Goal: Task Accomplishment & Management: Manage account settings

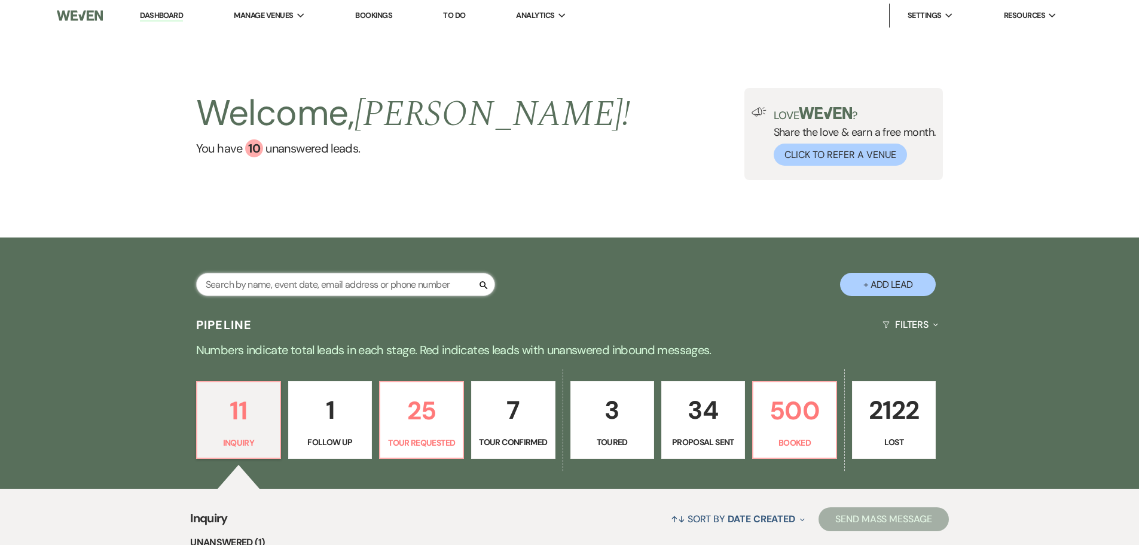
click at [316, 291] on input "text" at bounding box center [345, 284] width 299 height 23
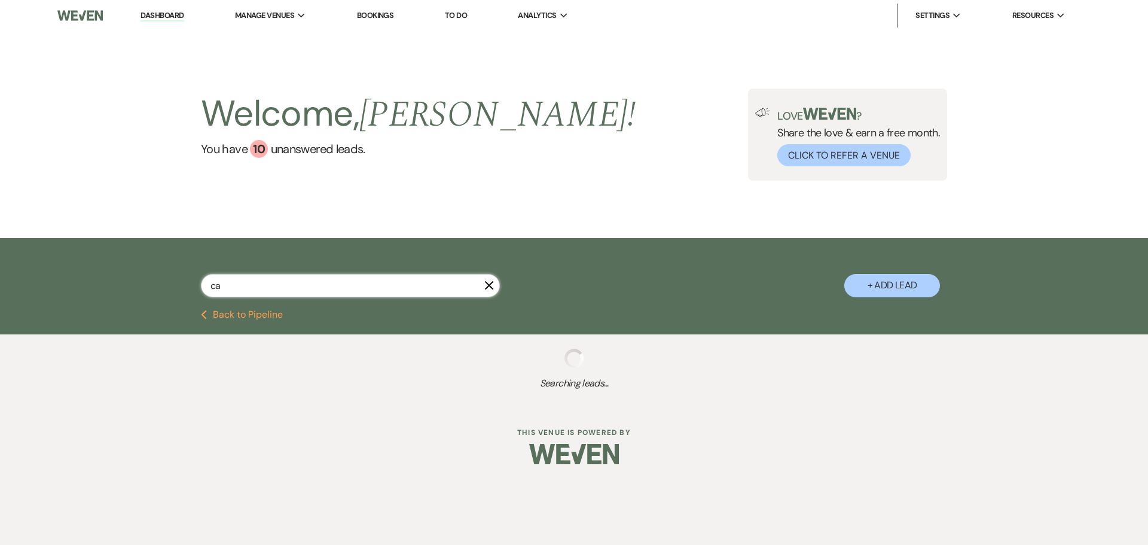
type input "cai"
select select "4"
select select "8"
select select "5"
select select "8"
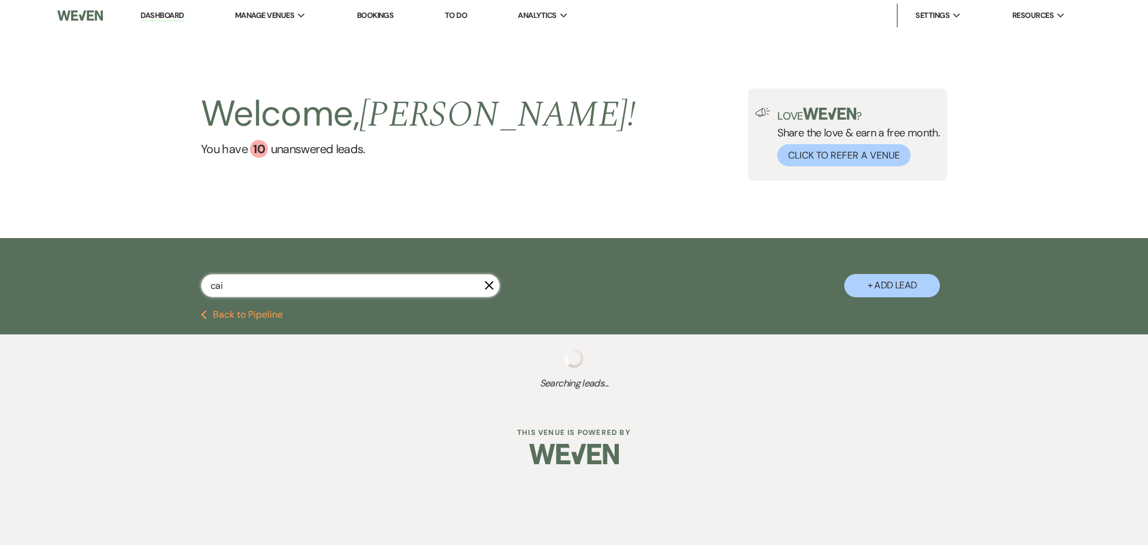
select select "1"
select select "8"
select select "5"
select select "8"
select select "5"
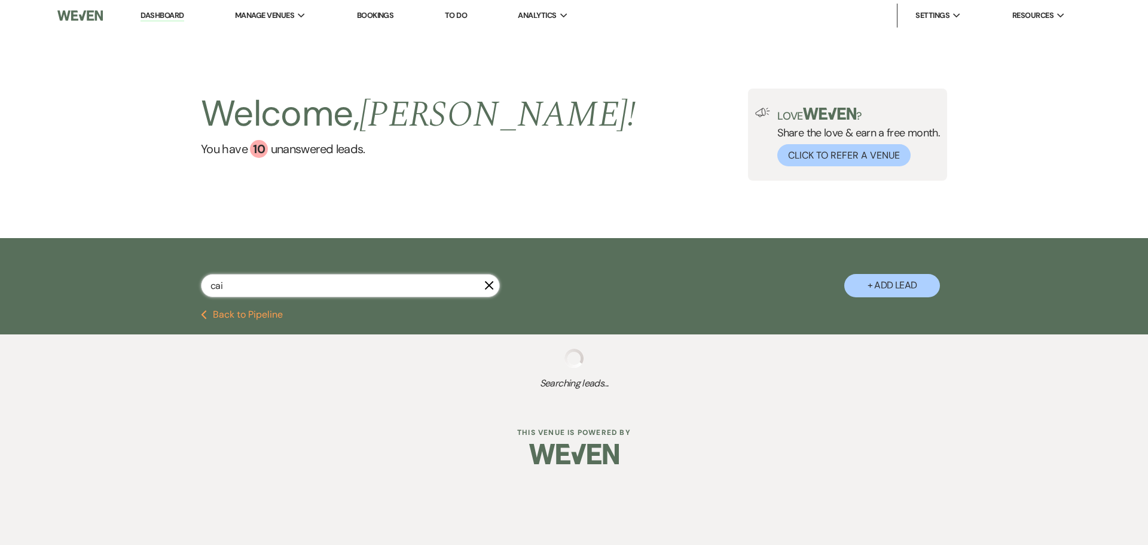
select select "8"
select select "5"
select select "8"
select select "5"
select select "8"
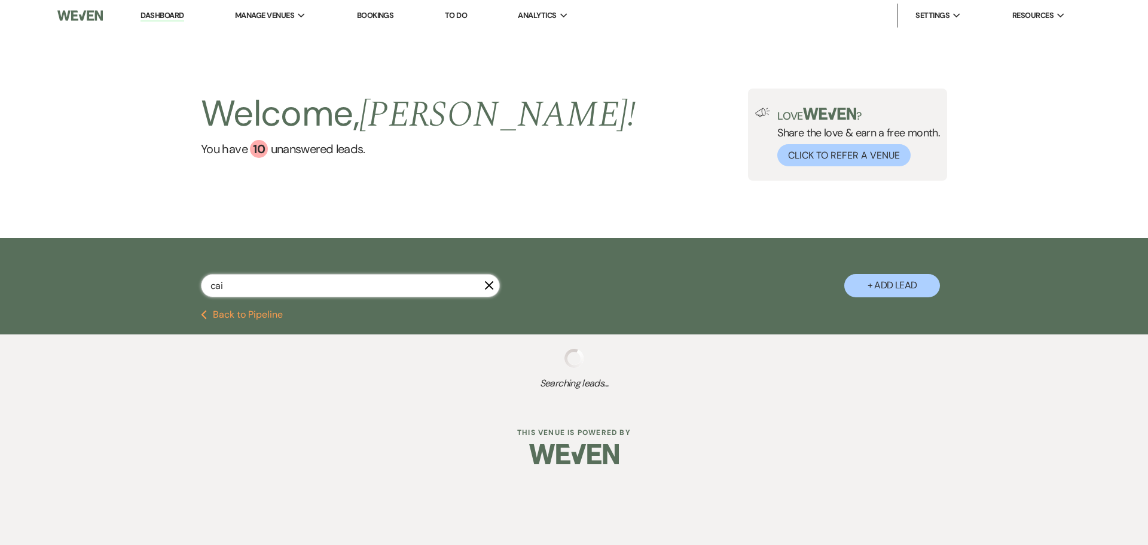
select select "5"
select select "8"
select select "5"
select select "8"
select select "5"
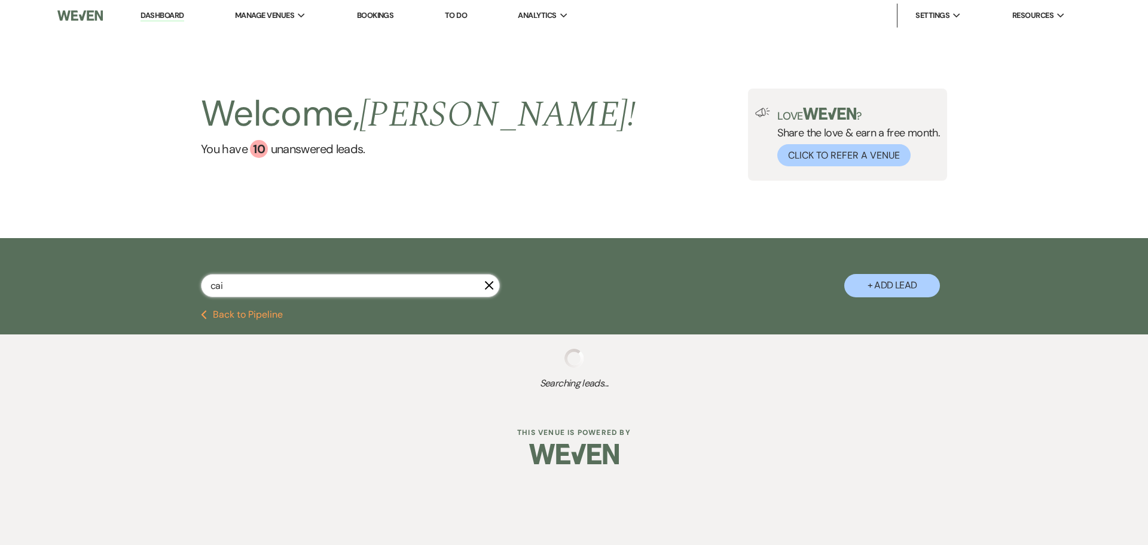
select select "8"
select select "5"
select select "8"
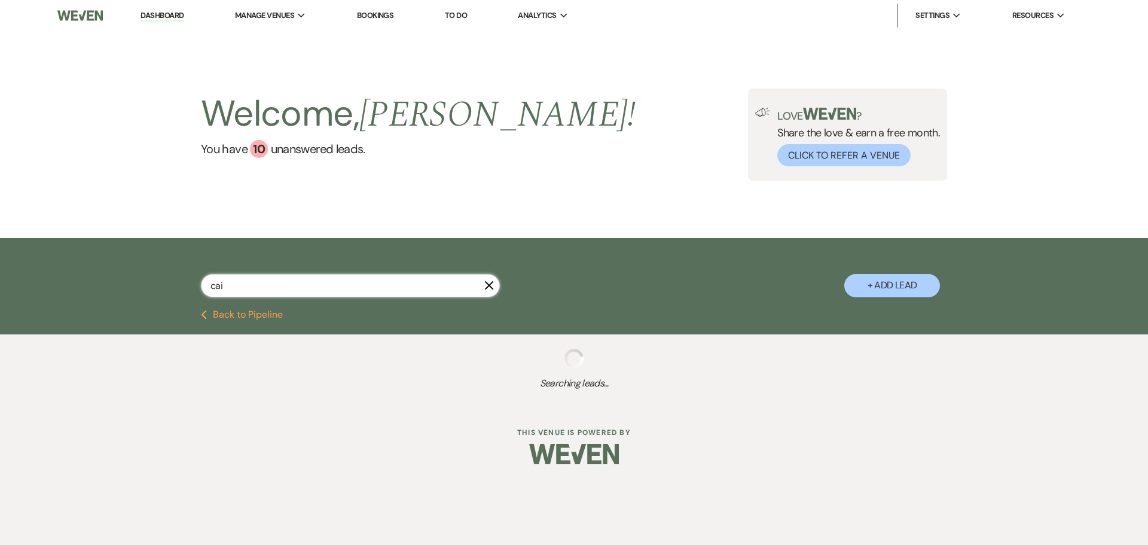
select select "5"
select select "8"
select select "1"
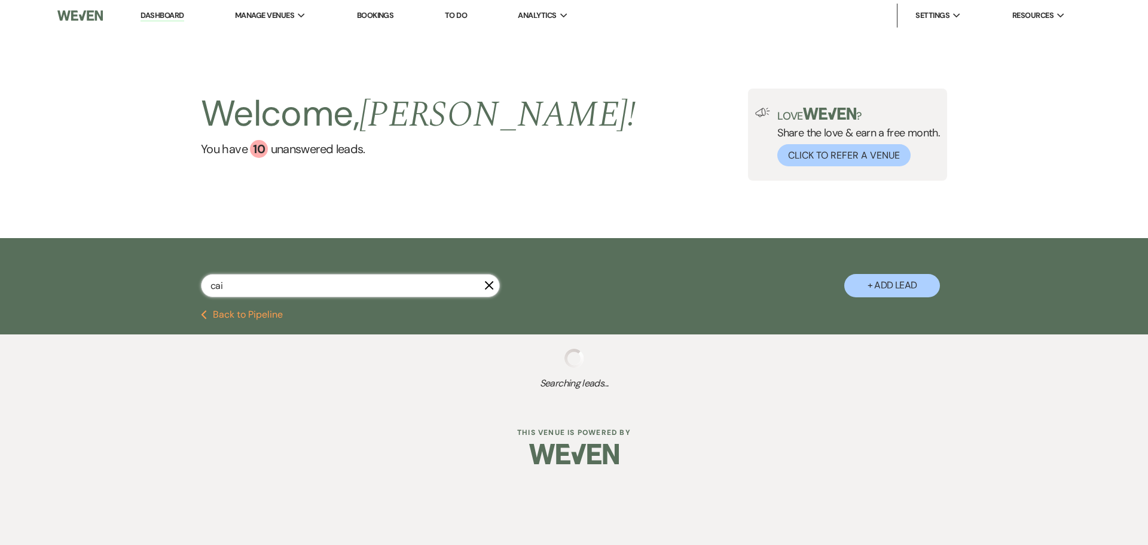
select select "8"
select select "1"
select select "8"
select select "6"
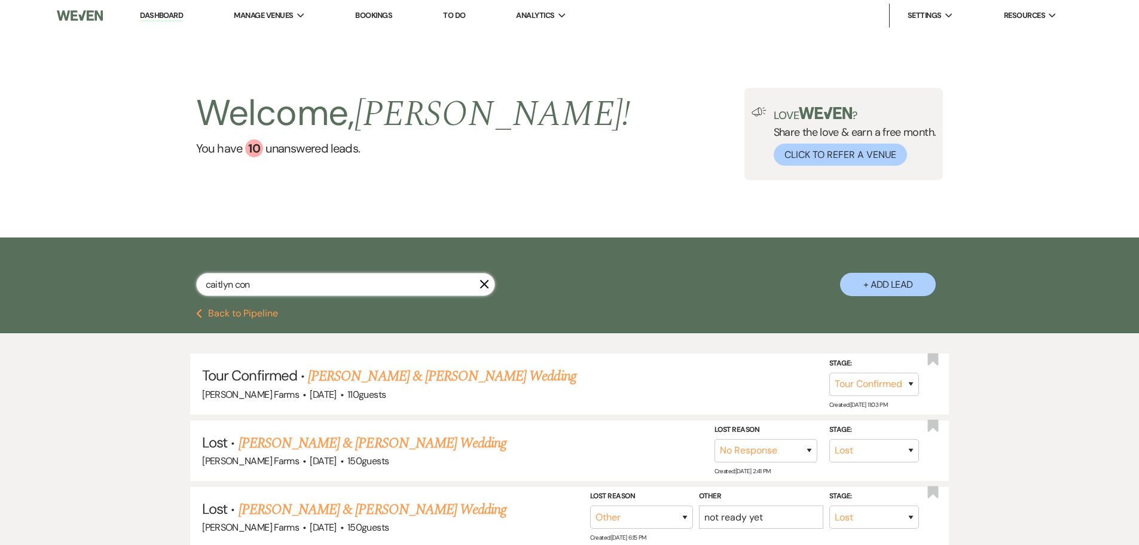
type input "[PERSON_NAME]"
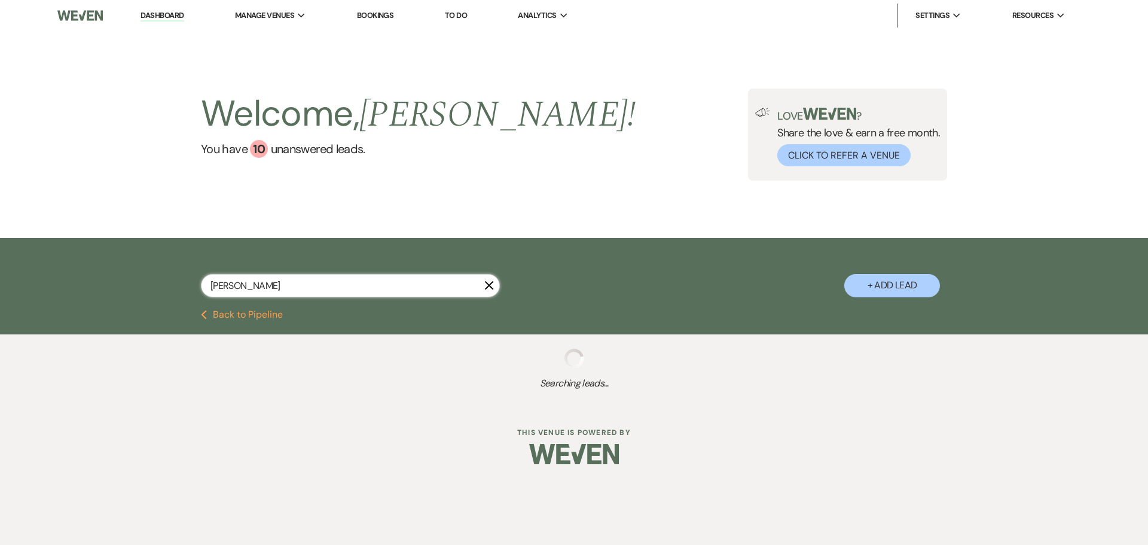
select select "4"
select select "8"
select select "5"
select select "8"
select select "5"
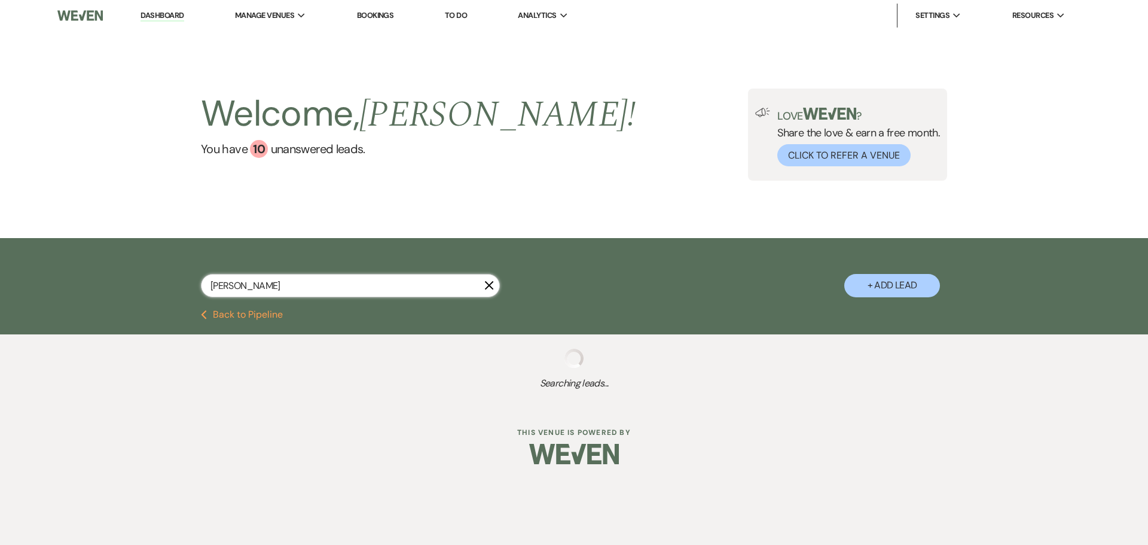
select select "8"
select select "5"
select select "8"
select select "5"
select select "8"
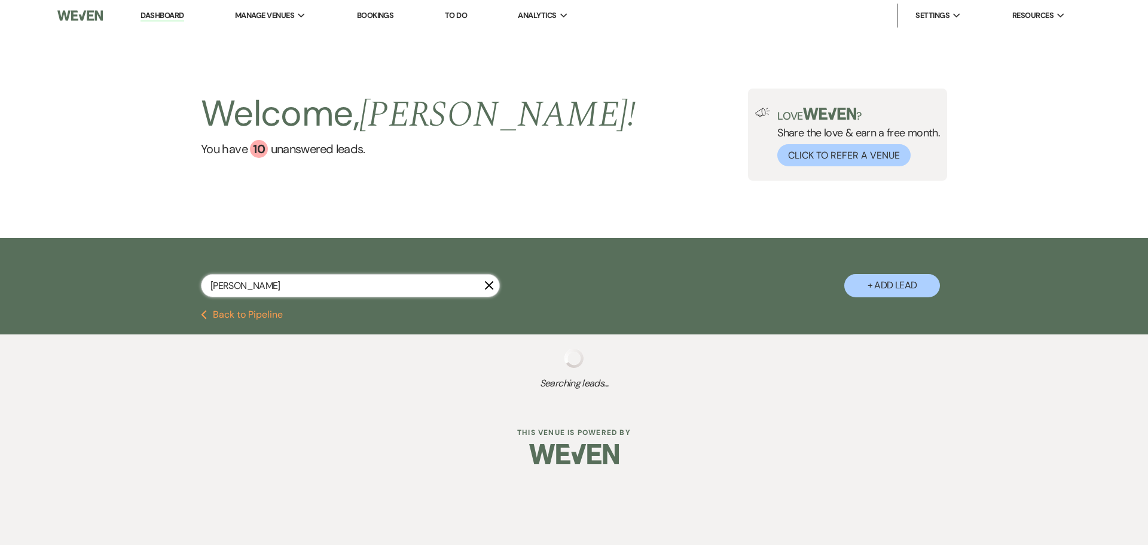
select select "5"
select select "8"
select select "4"
select select "8"
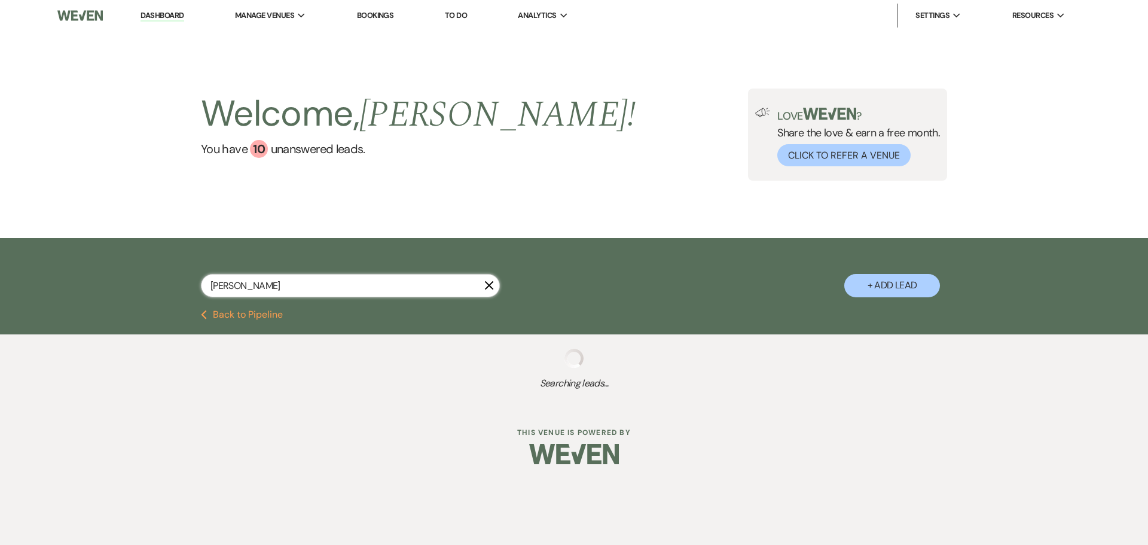
select select "1"
select select "8"
select select "1"
select select "8"
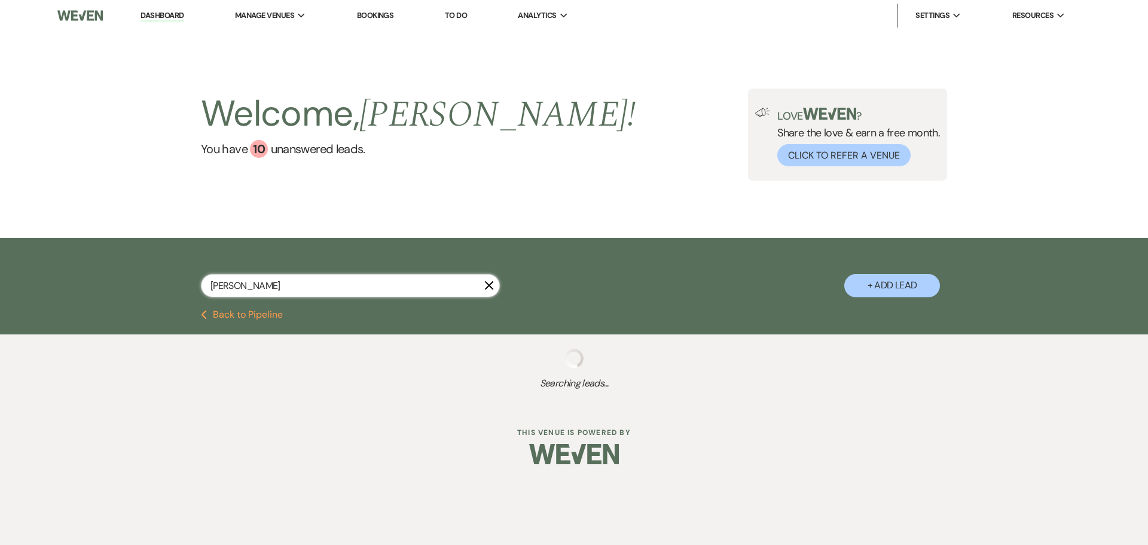
select select "6"
select select "8"
select select "11"
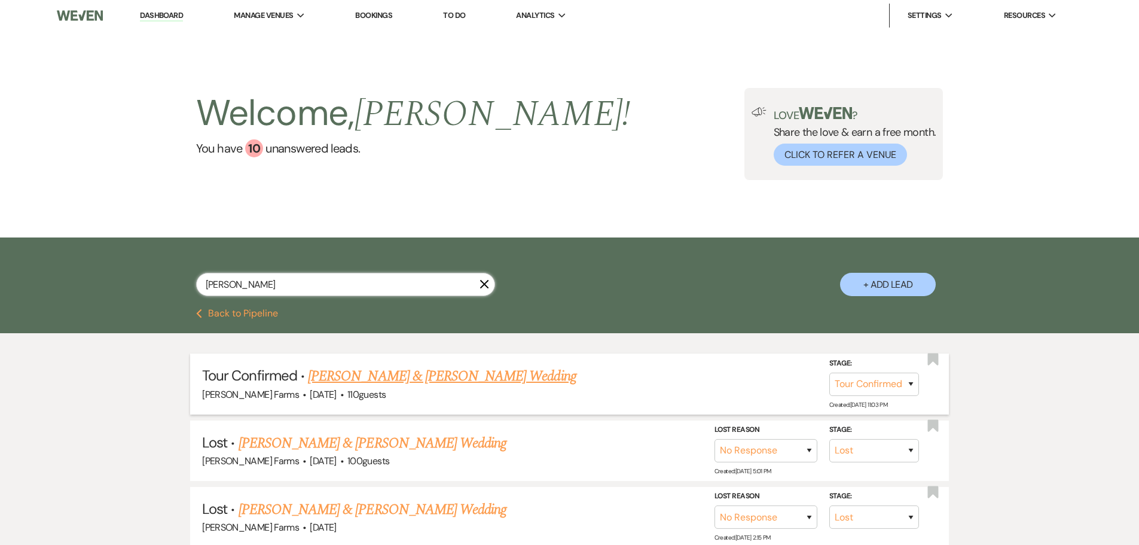
type input "[PERSON_NAME]"
click at [455, 377] on link "[PERSON_NAME] & [PERSON_NAME] Wedding" at bounding box center [442, 376] width 268 height 22
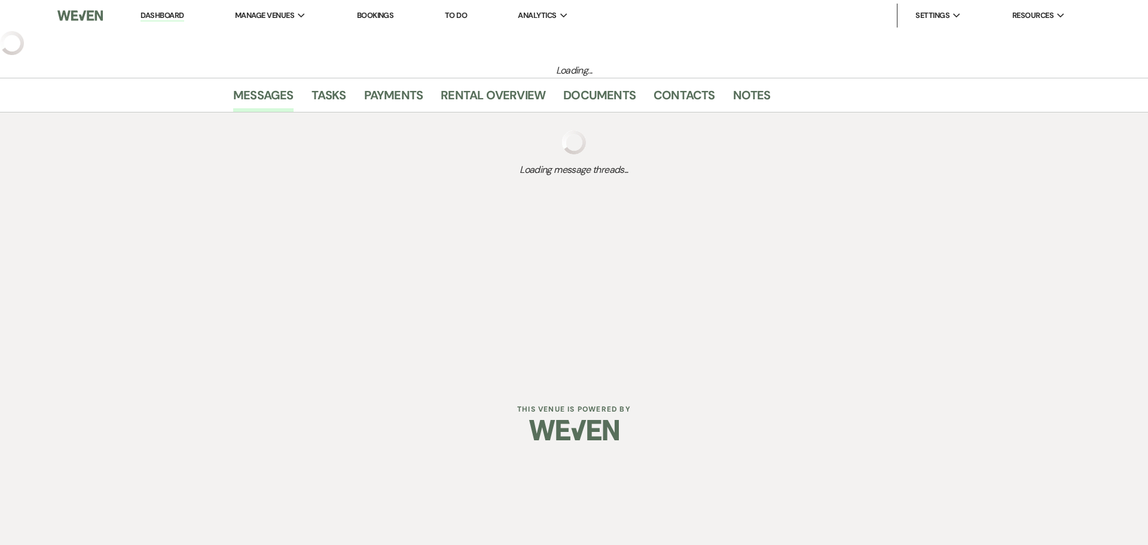
select select "4"
select select "5"
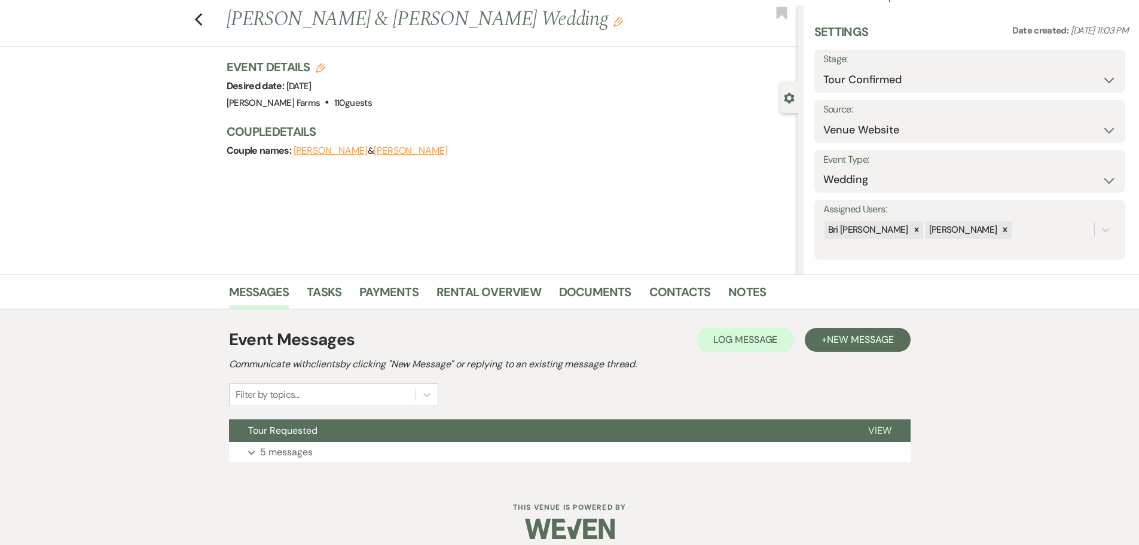
scroll to position [38, 0]
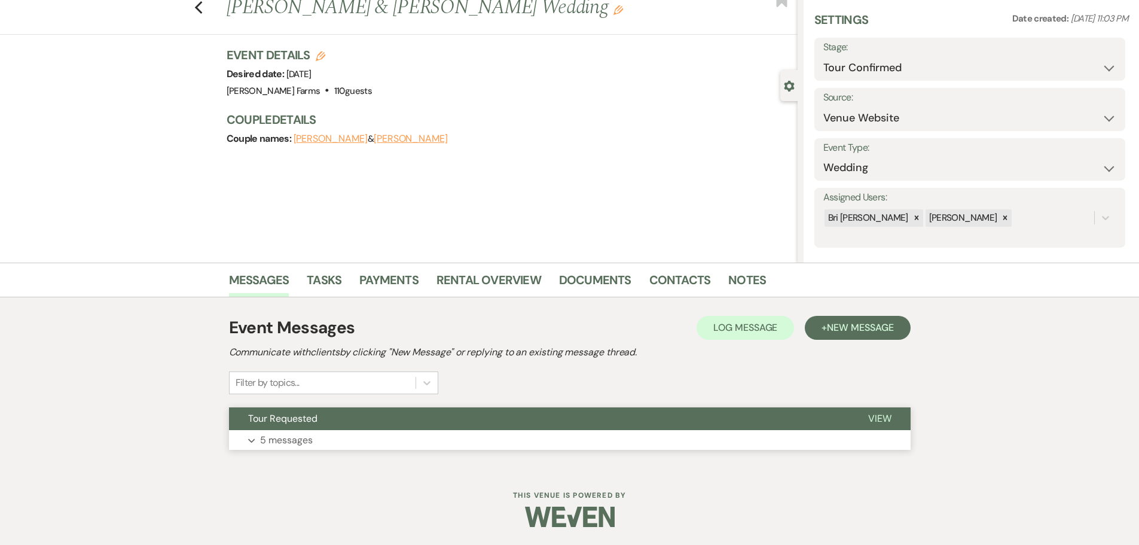
click at [338, 422] on button "Tour Requested" at bounding box center [539, 418] width 620 height 23
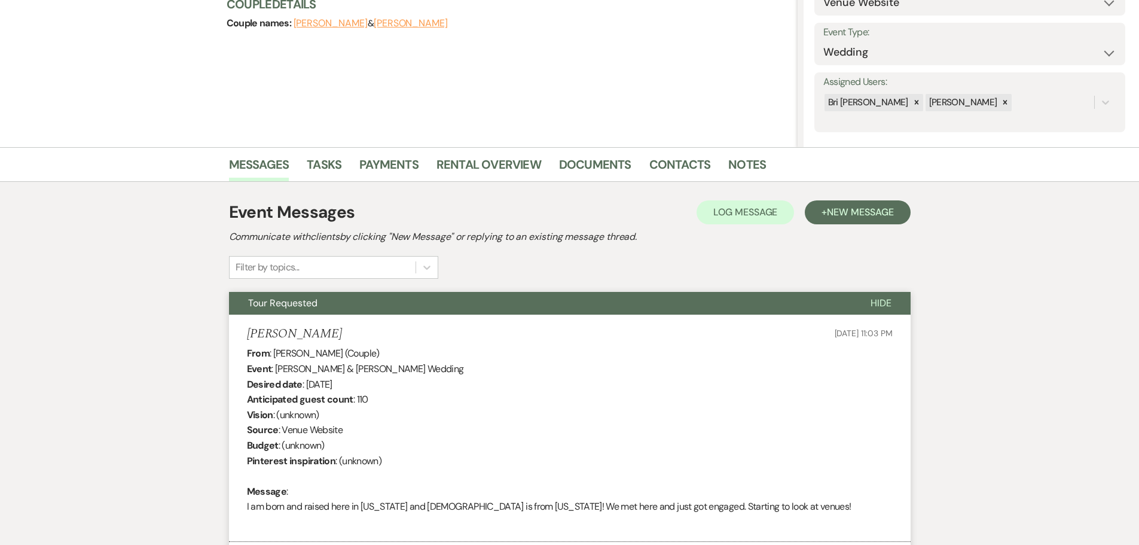
scroll to position [97, 0]
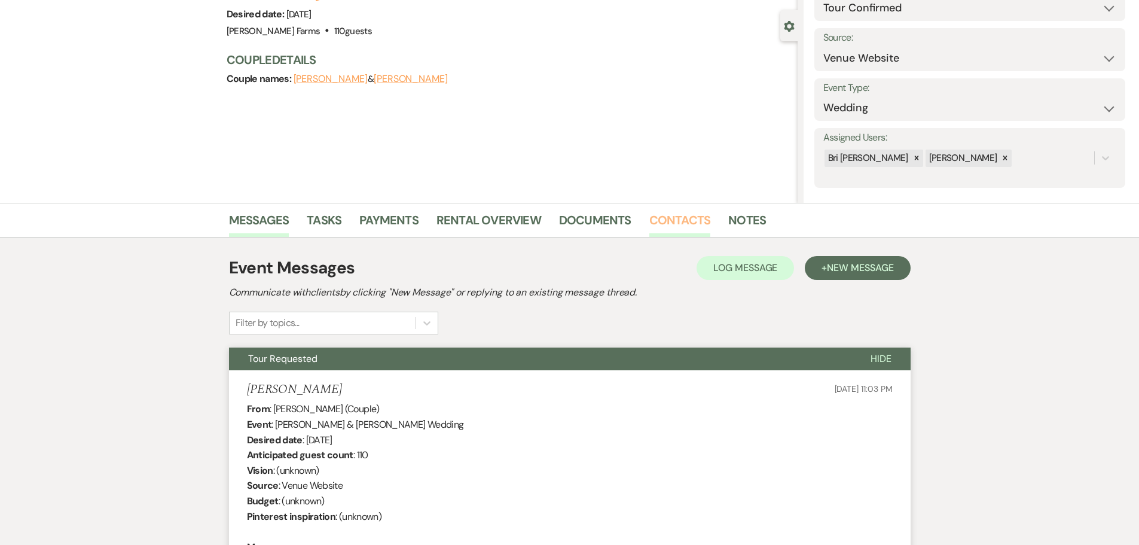
click at [659, 219] on link "Contacts" at bounding box center [680, 223] width 62 height 26
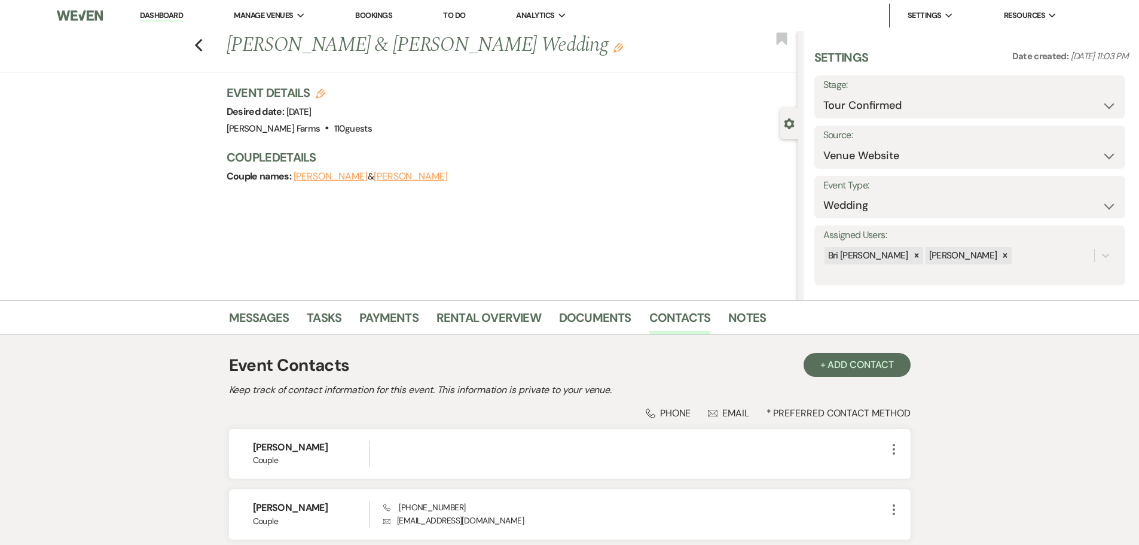
click at [181, 15] on link "Dashboard" at bounding box center [161, 15] width 43 height 11
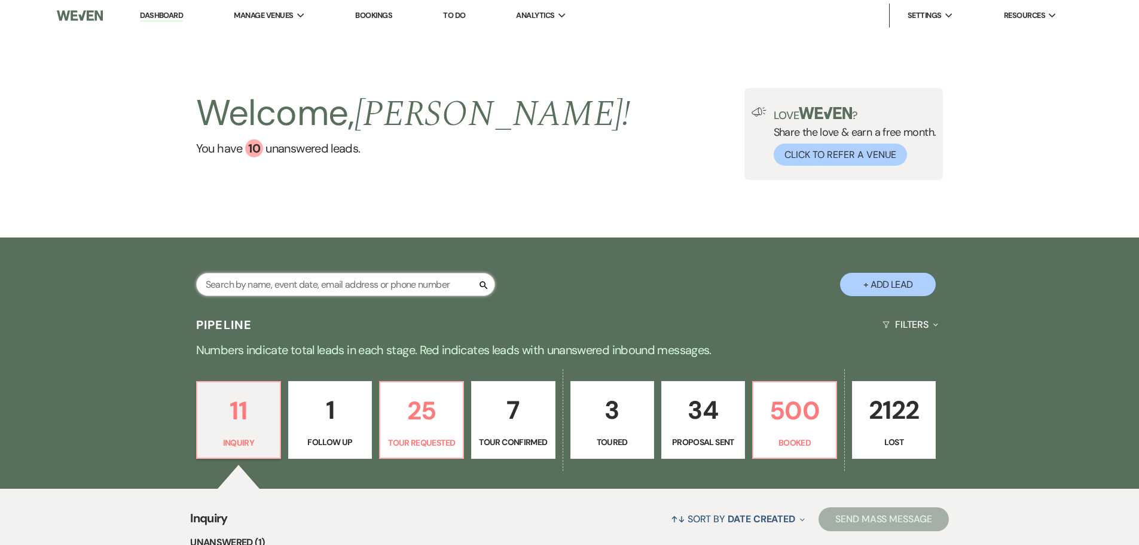
click at [322, 277] on input "text" at bounding box center [345, 284] width 299 height 23
type input "[PERSON_NAME]"
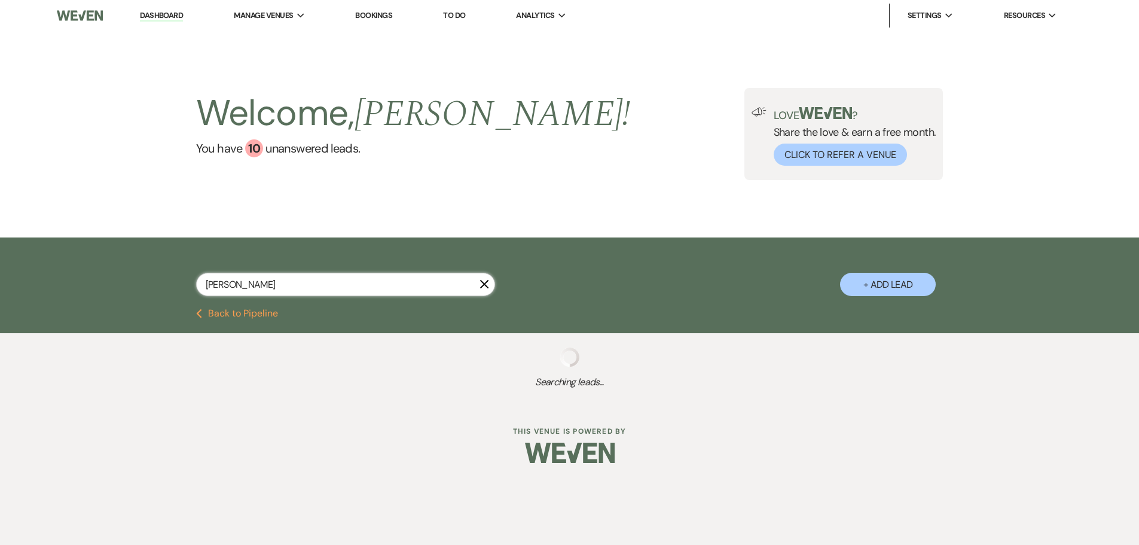
select select "4"
select select "8"
select select "5"
select select "8"
select select "5"
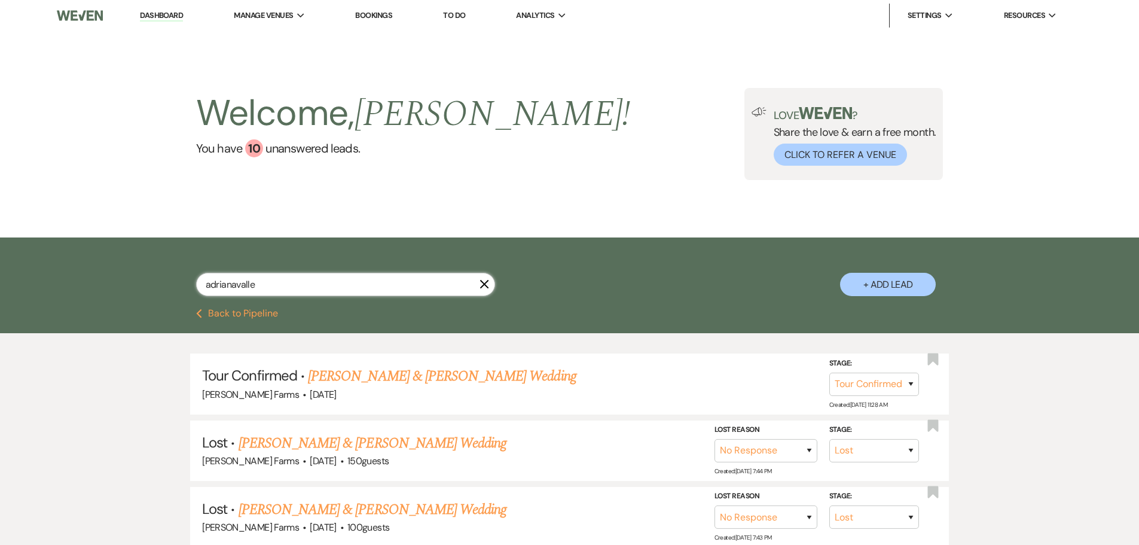
type input "adrianavallen"
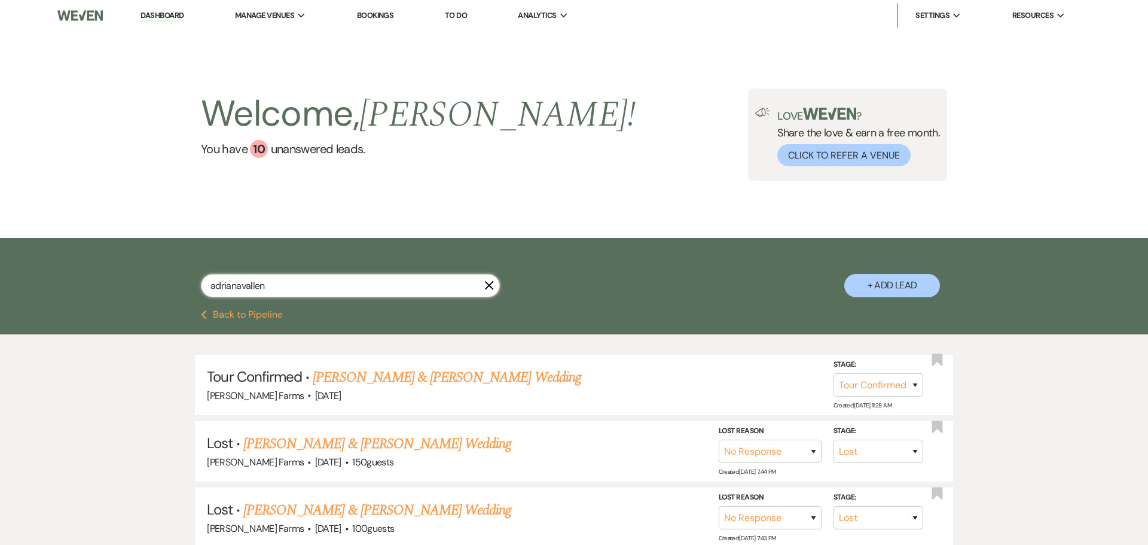
select select "8"
select select "5"
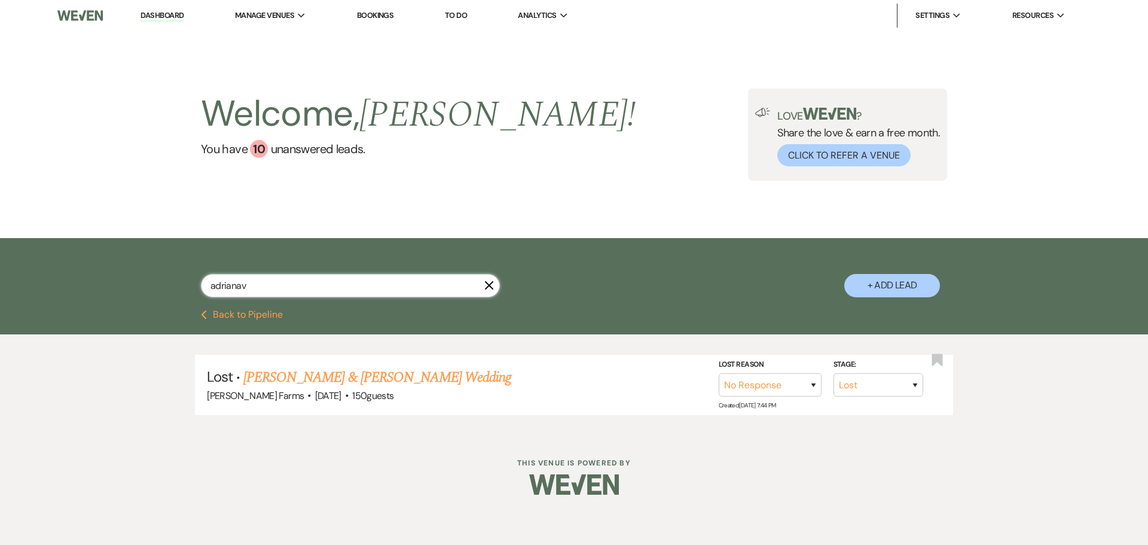
type input "[PERSON_NAME]"
select select "4"
select select "8"
select select "5"
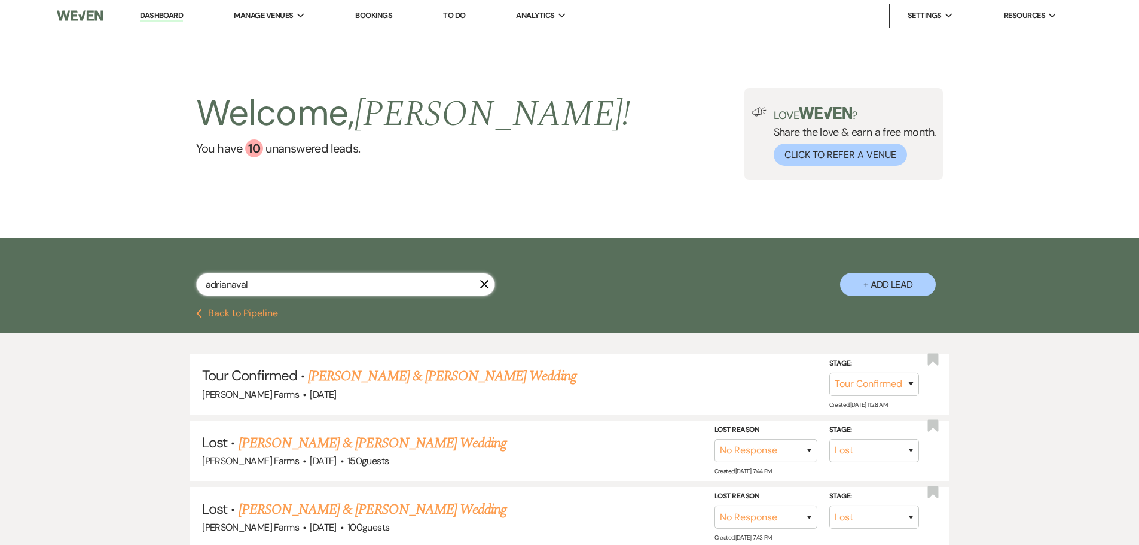
type input "adrianavall"
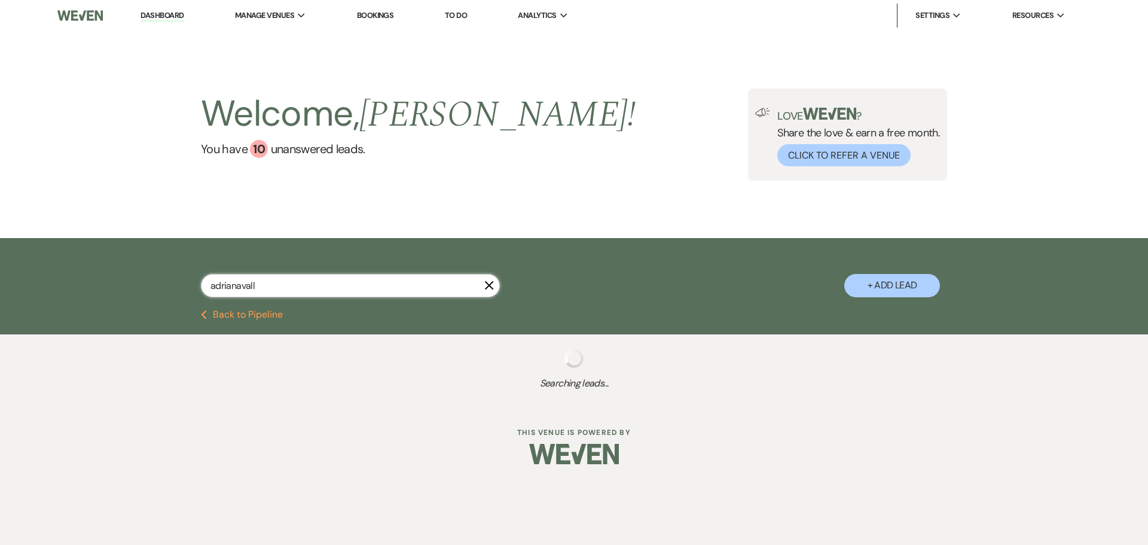
select select "8"
select select "5"
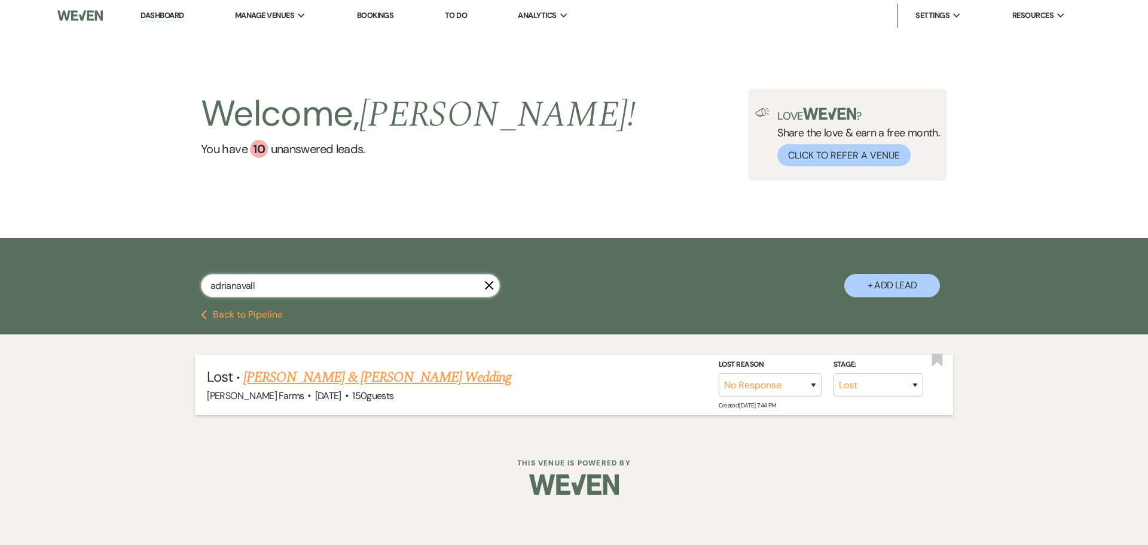
type input "adrianavall"
click at [358, 375] on link "[PERSON_NAME] & [PERSON_NAME] Wedding" at bounding box center [377, 378] width 268 height 22
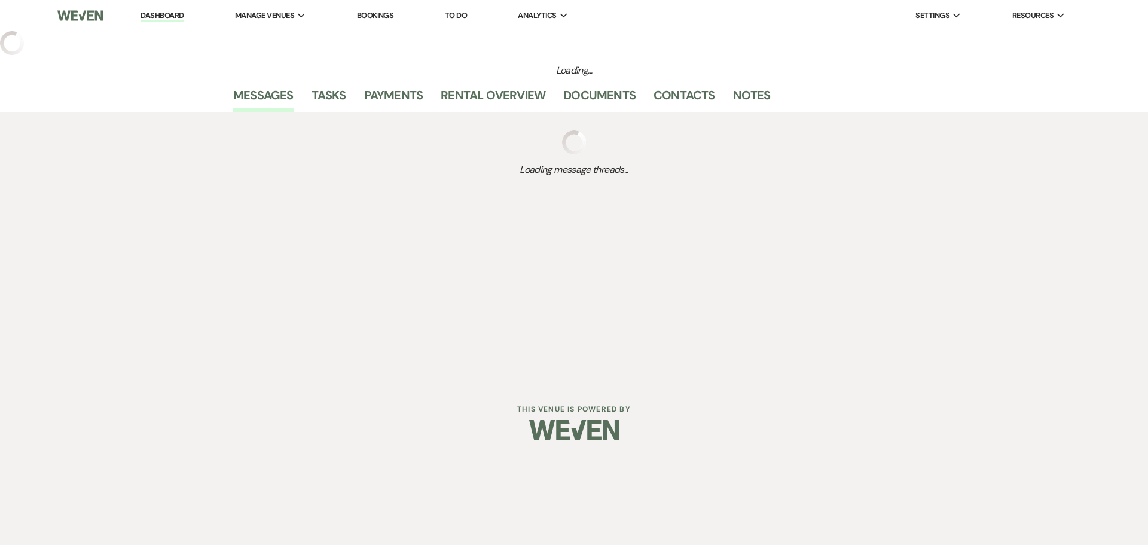
select select "8"
select select "5"
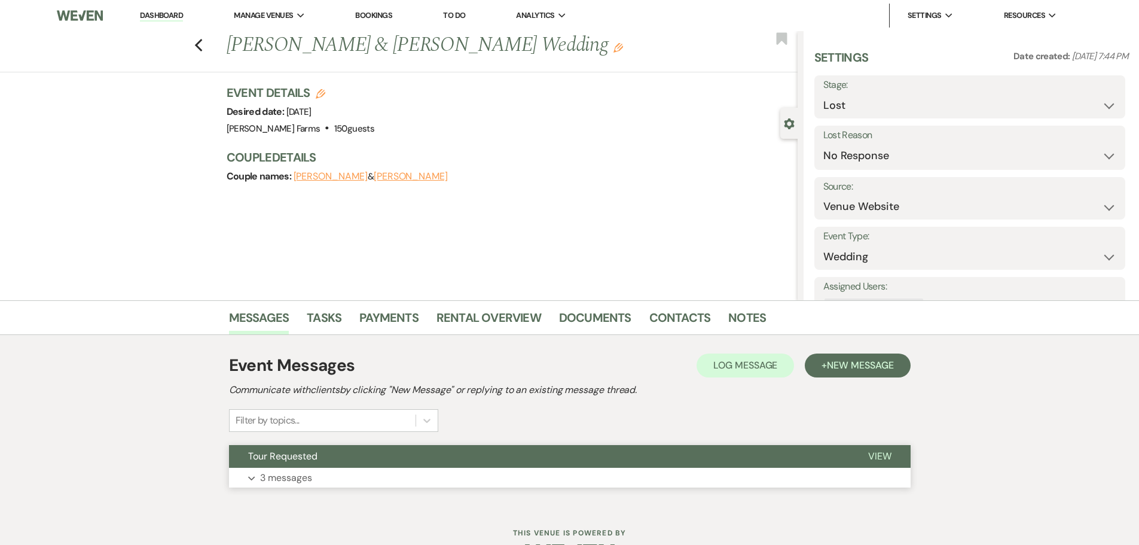
click at [286, 474] on p "3 messages" at bounding box center [286, 478] width 52 height 16
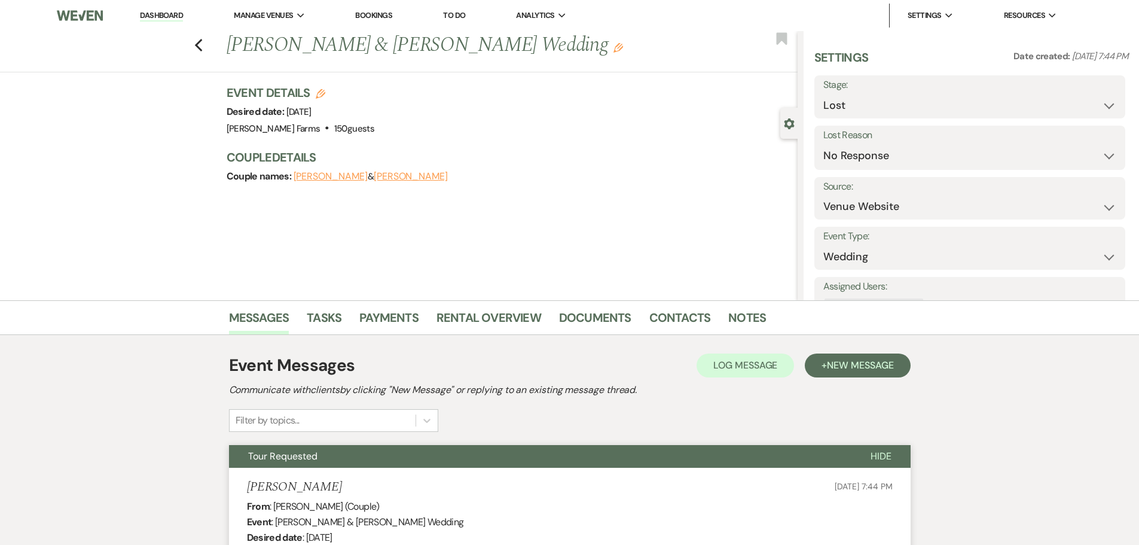
click at [167, 13] on link "Dashboard" at bounding box center [161, 15] width 43 height 11
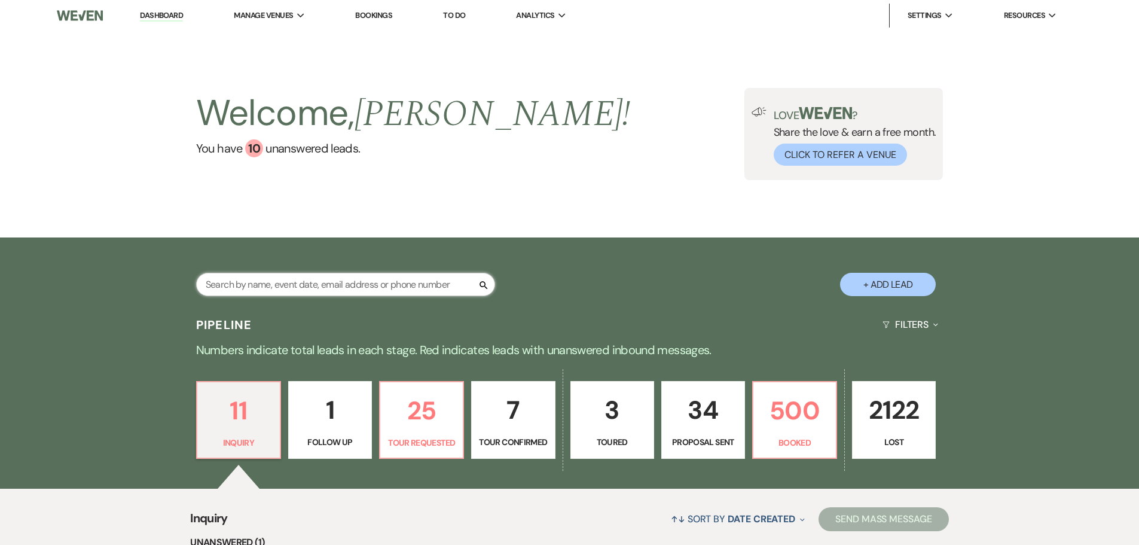
click at [306, 288] on input "text" at bounding box center [345, 284] width 299 height 23
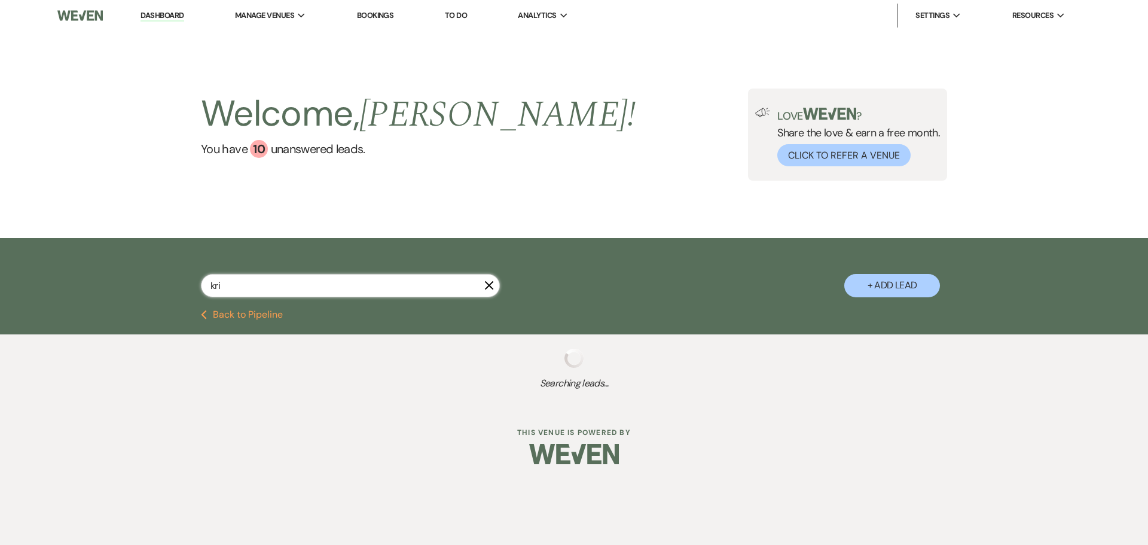
type input "krie"
select select "6"
select select "4"
select select "6"
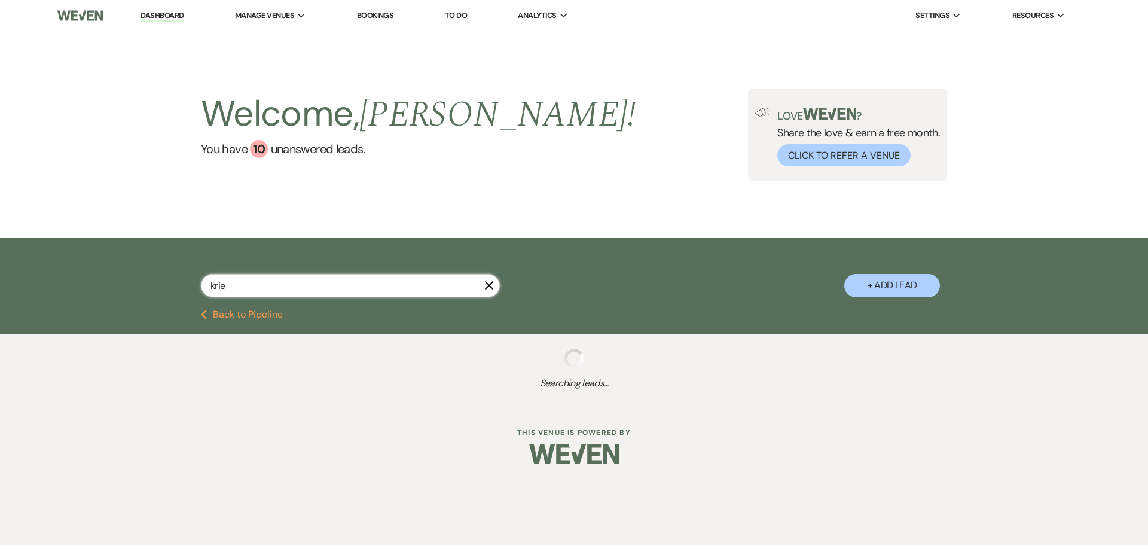
select select "8"
select select "5"
select select "8"
select select "5"
select select "8"
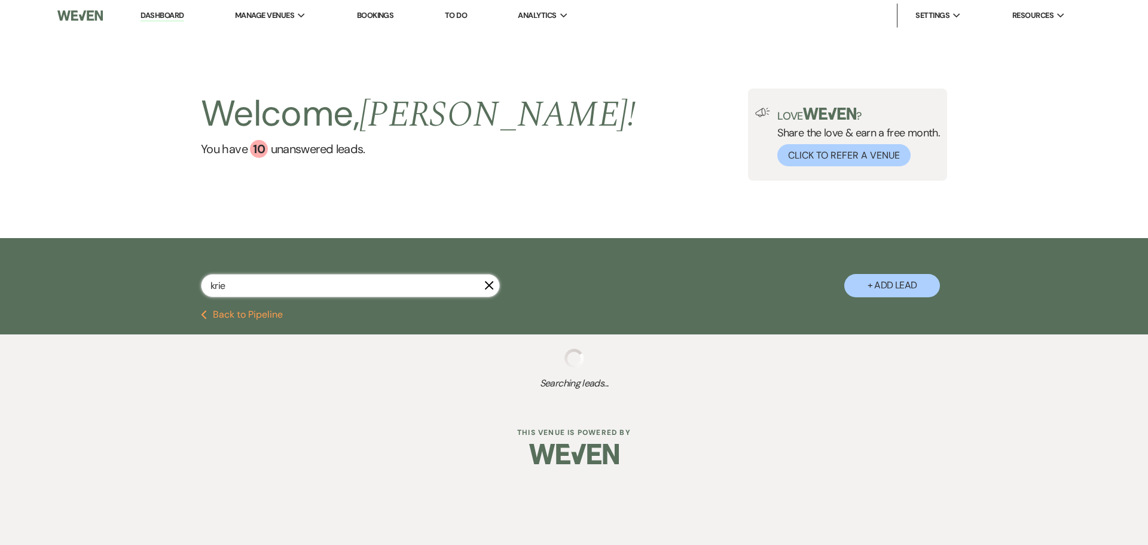
select select "5"
select select "8"
select select "5"
select select "8"
select select "5"
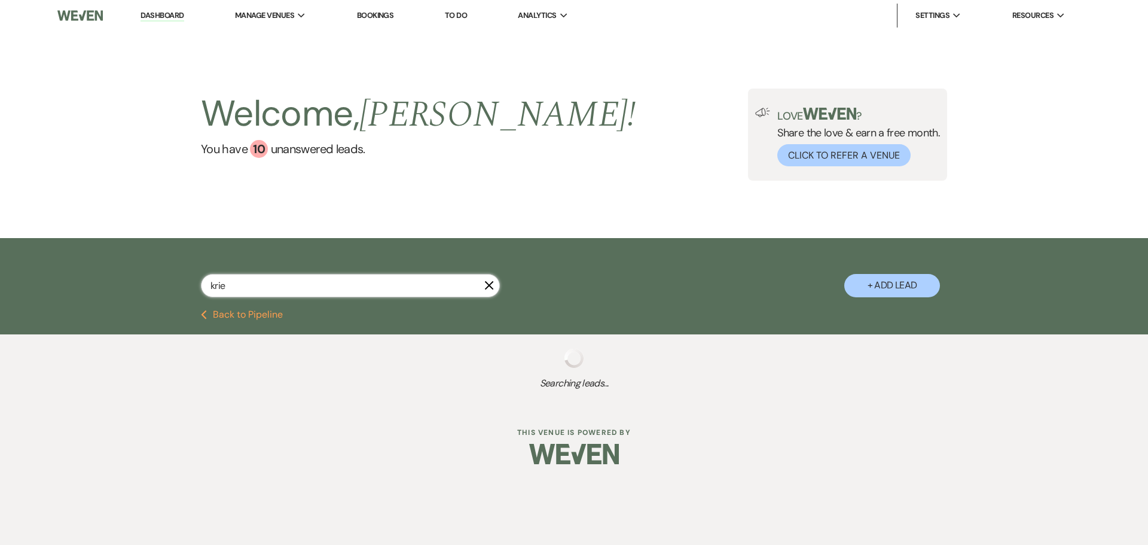
select select "8"
select select "5"
select select "8"
select select "4"
select select "8"
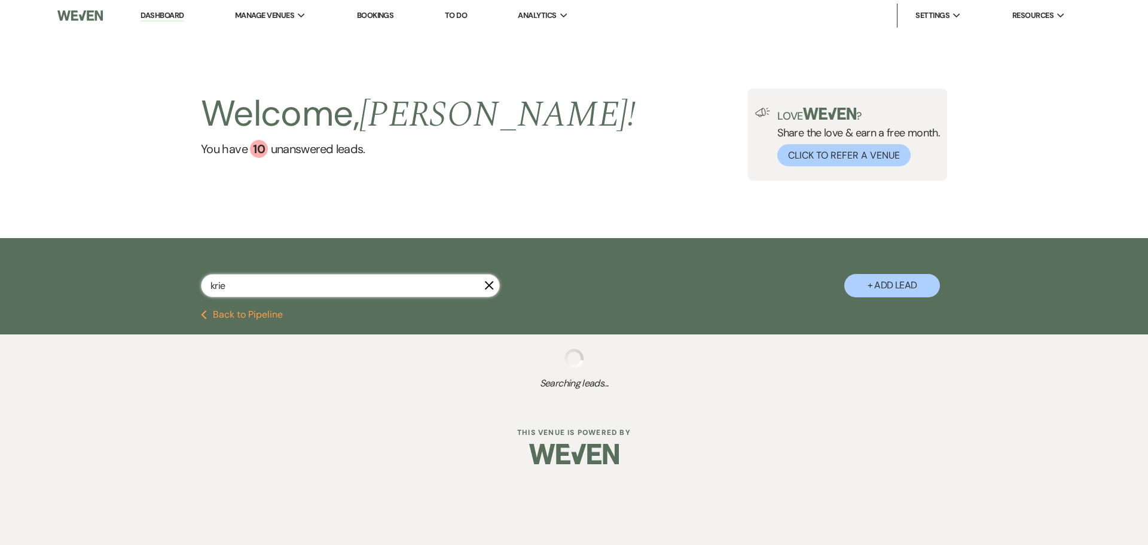
select select "5"
select select "8"
select select "6"
select select "8"
select select "6"
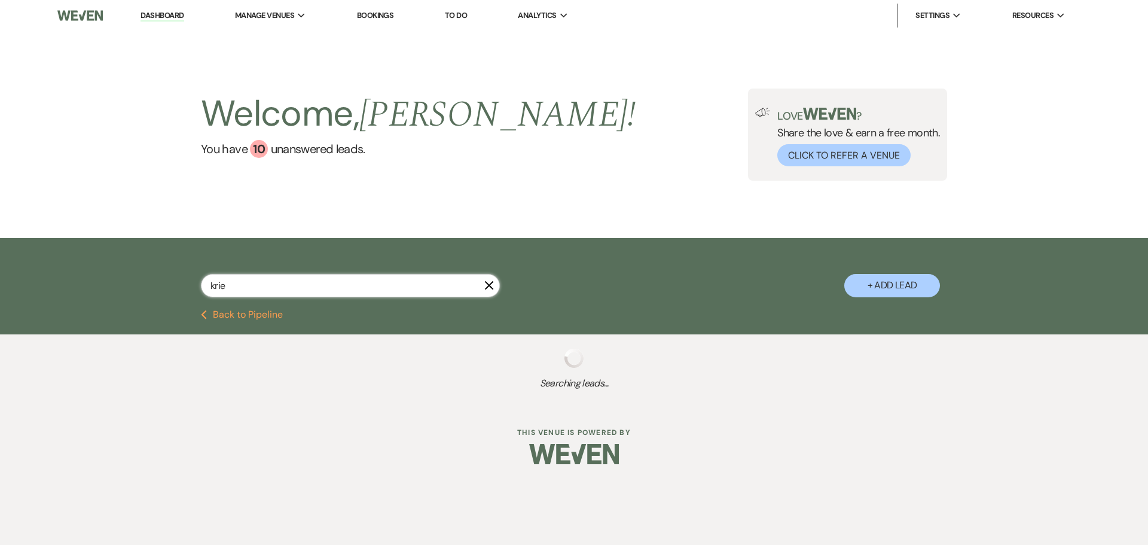
select select "8"
select select "5"
select select "8"
select select "5"
select select "8"
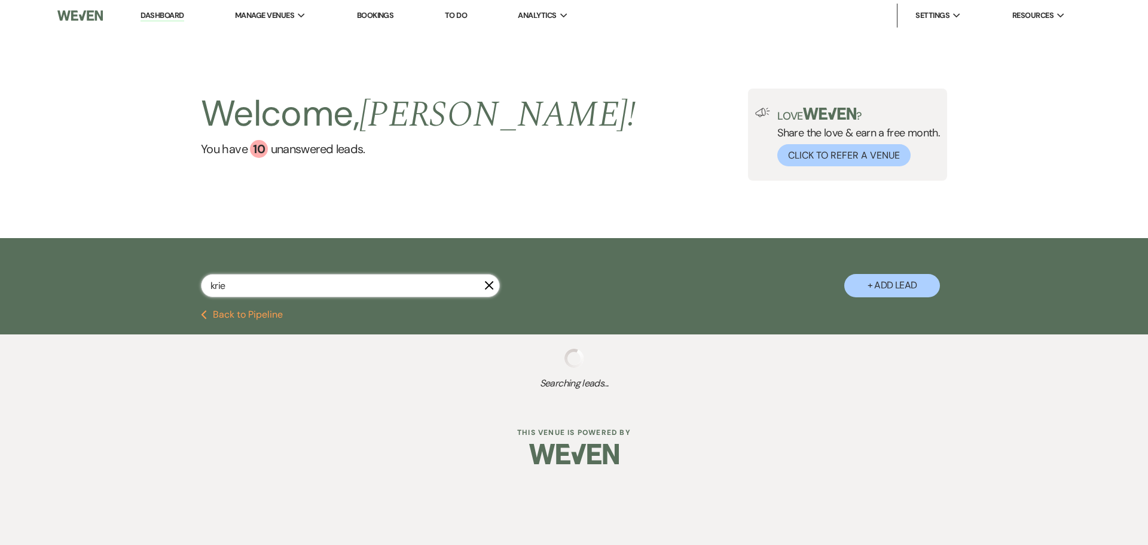
select select "5"
select select "8"
select select "5"
select select "8"
select select "5"
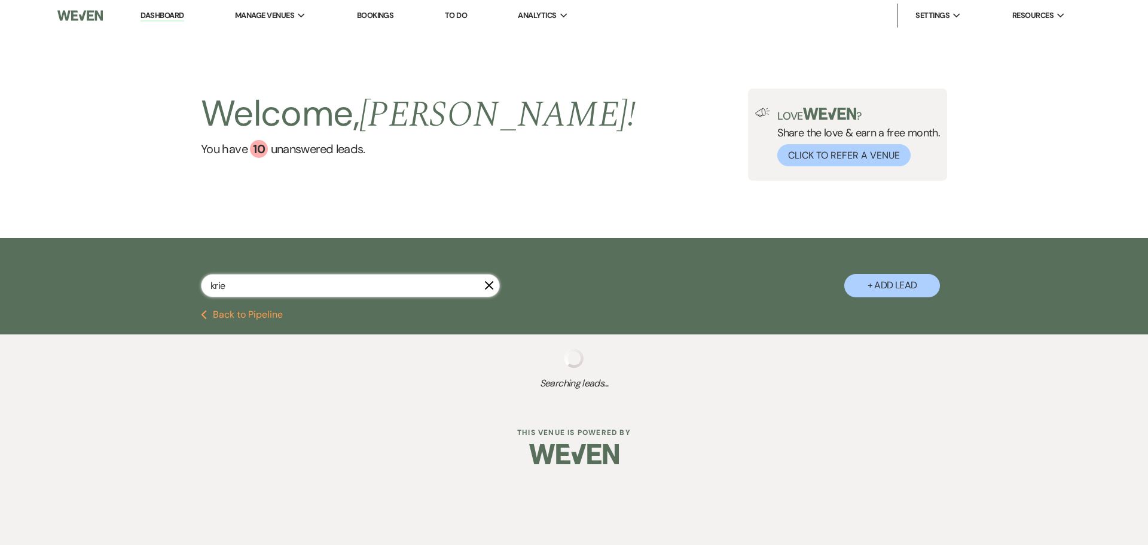
select select "8"
select select "5"
select select "8"
select select "6"
select select "8"
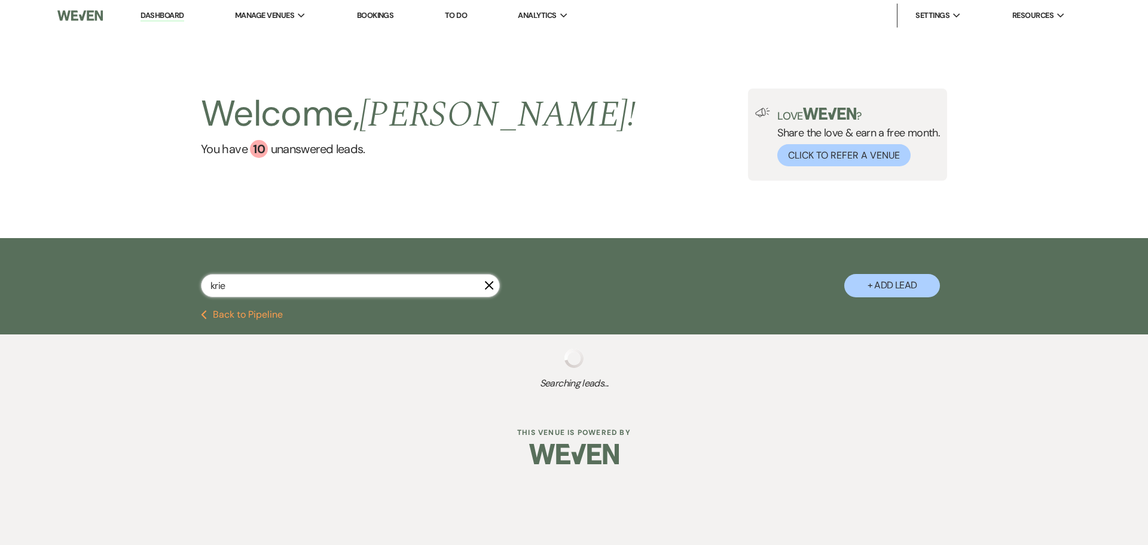
select select "5"
select select "8"
select select "6"
select select "8"
select select "5"
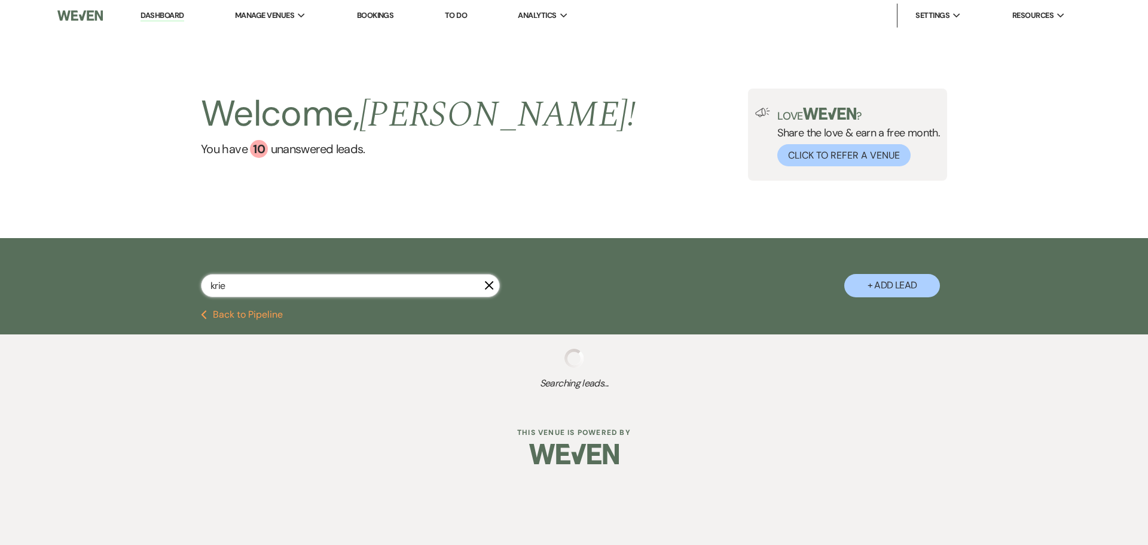
select select "8"
select select "6"
select select "8"
select select "1"
select select "8"
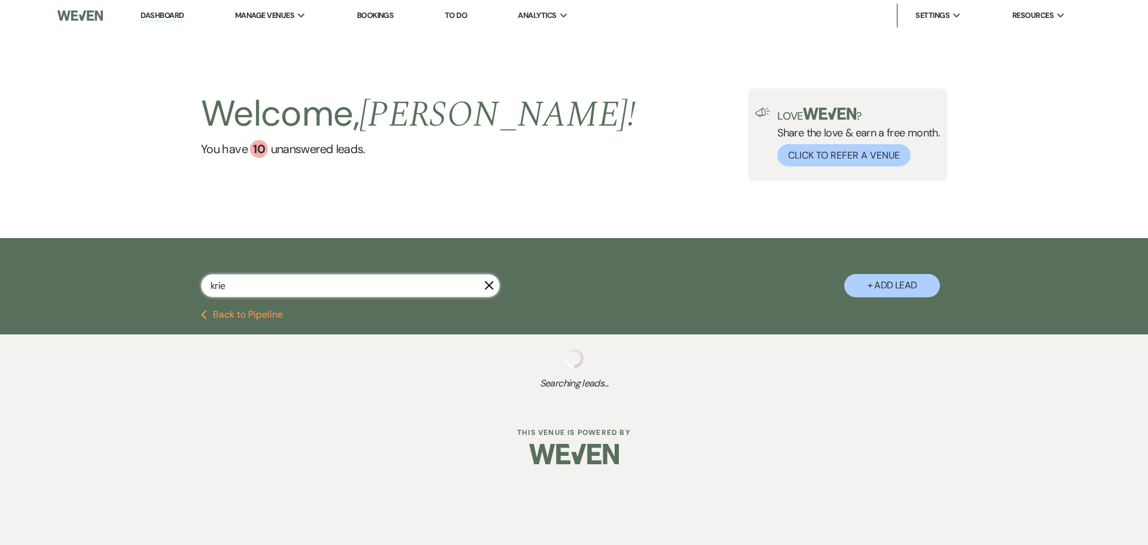
select select "1"
select select "8"
select select "5"
select select "8"
select select "5"
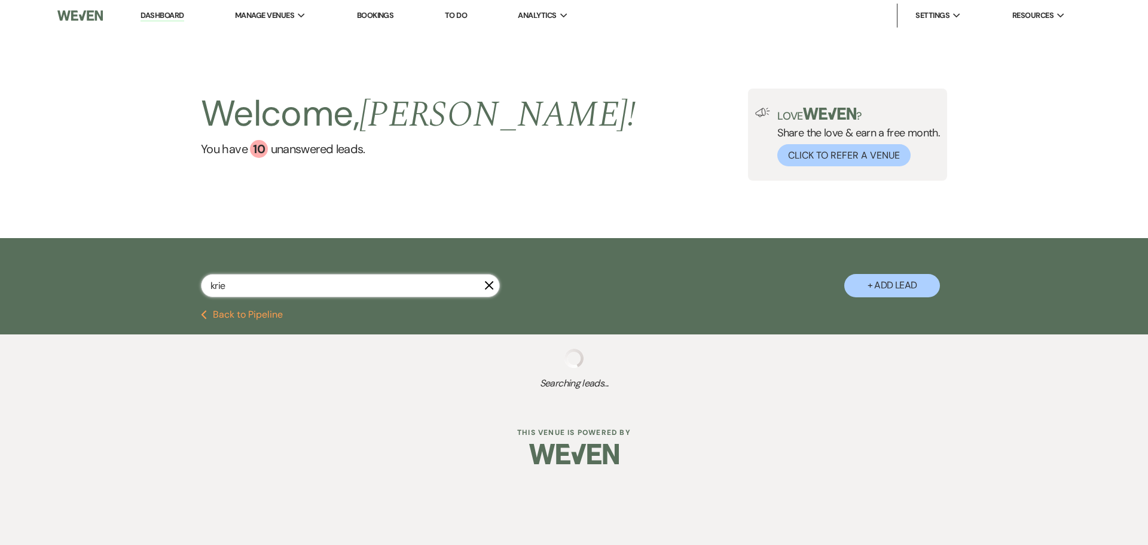
select select "8"
select select "5"
select select "8"
select select "5"
select select "8"
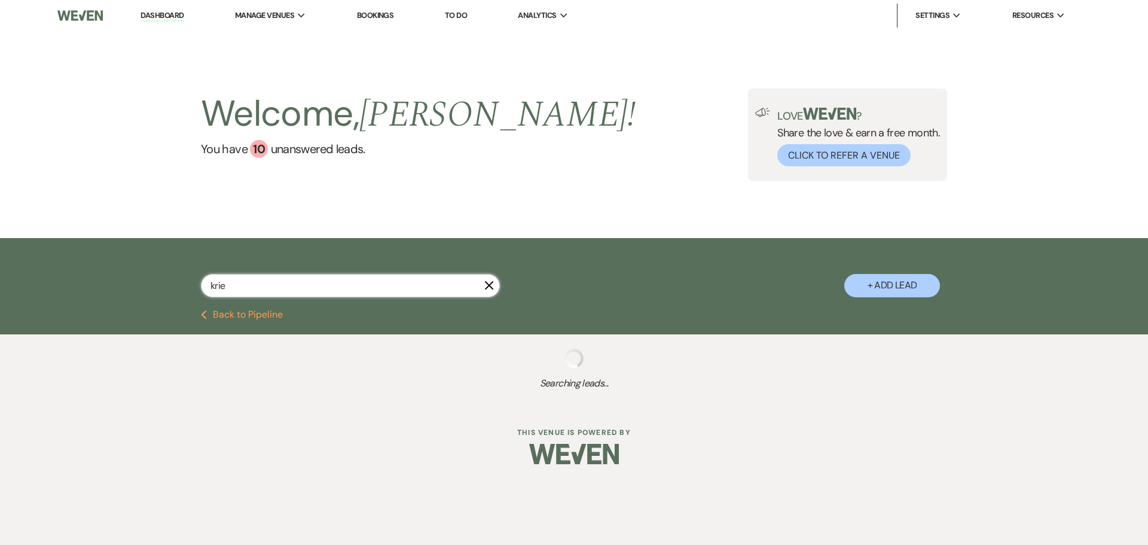
select select "4"
select select "8"
select select "4"
select select "8"
select select "5"
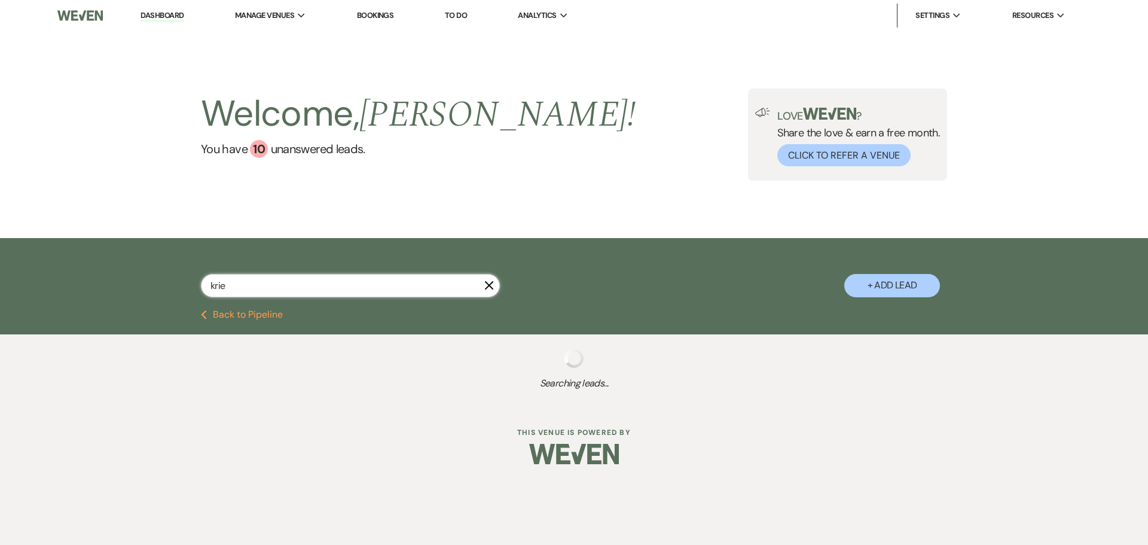
select select "8"
select select "1"
select select "8"
select select "1"
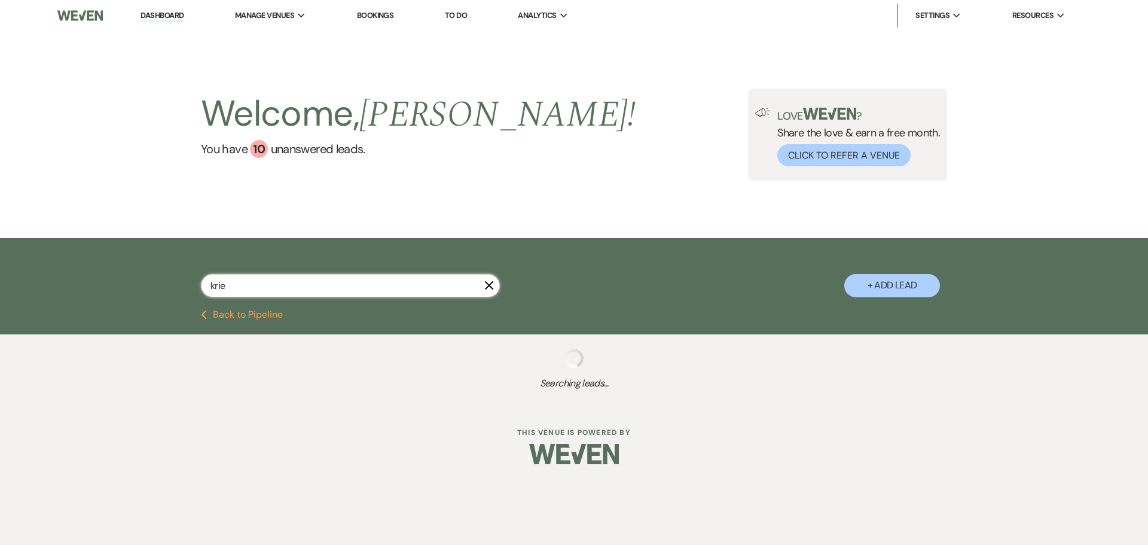
select select "8"
select select "1"
select select "8"
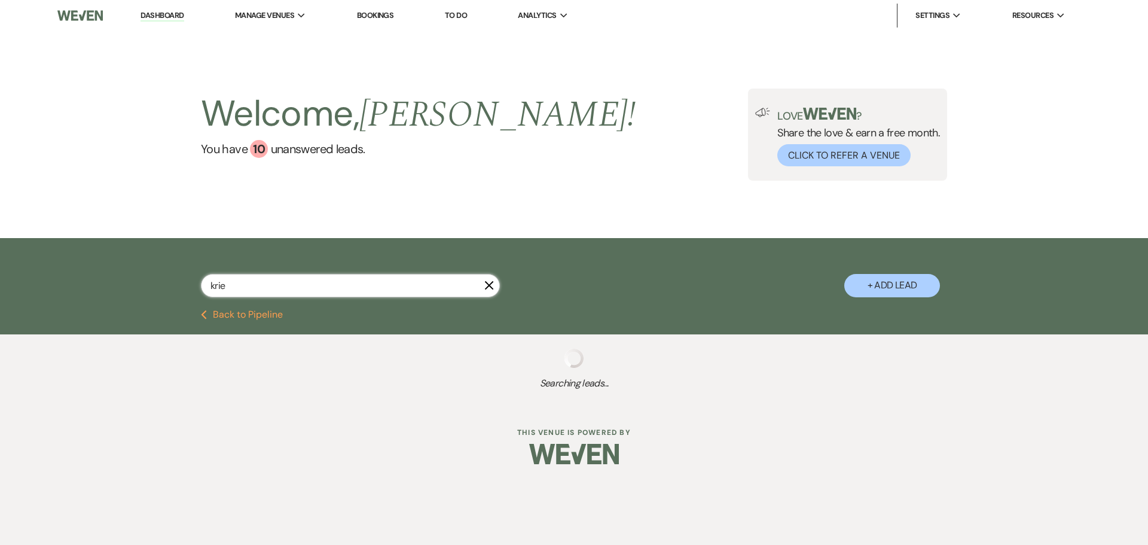
select select "1"
select select "8"
select select "11"
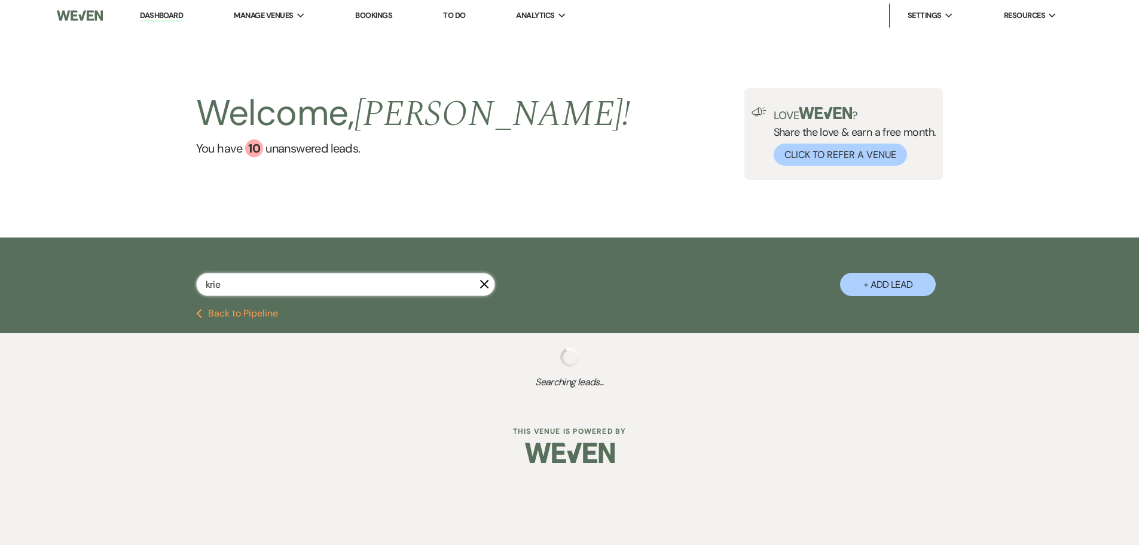
select select "4"
select select "8"
select select "5"
select select "8"
select select "5"
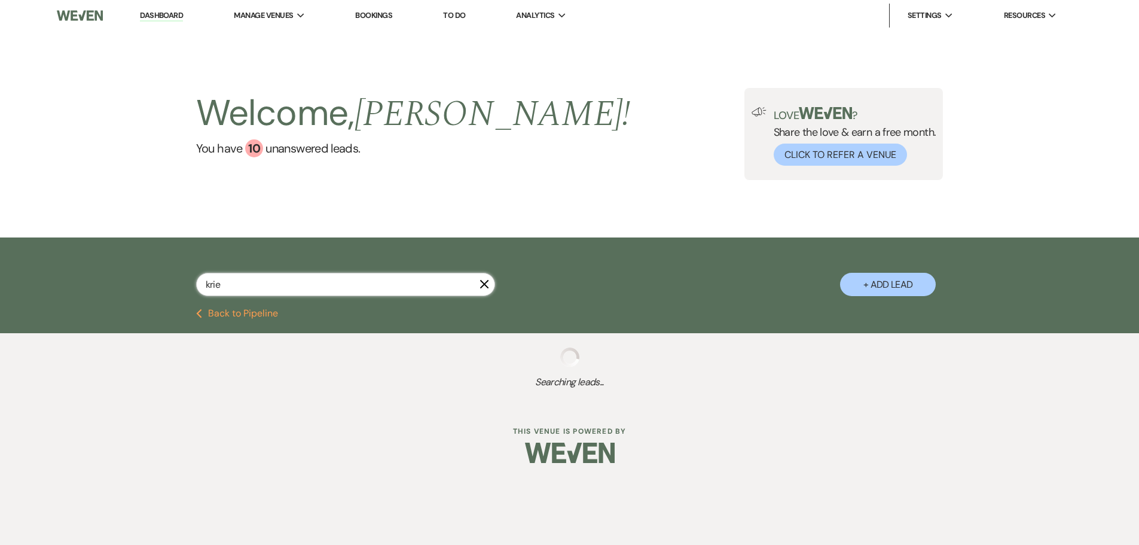
select select "8"
select select "6"
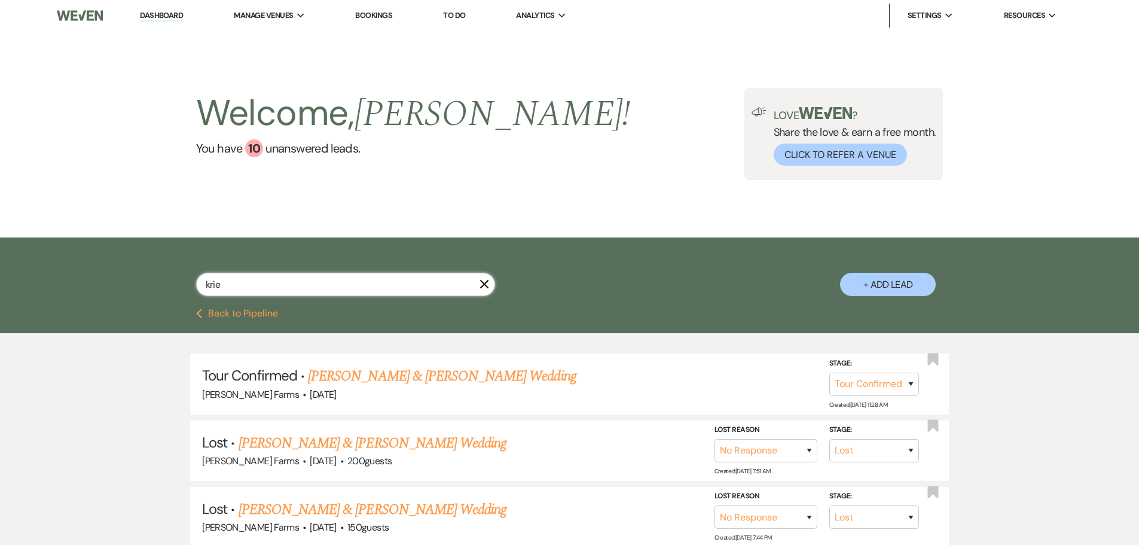
type input "[PERSON_NAME]"
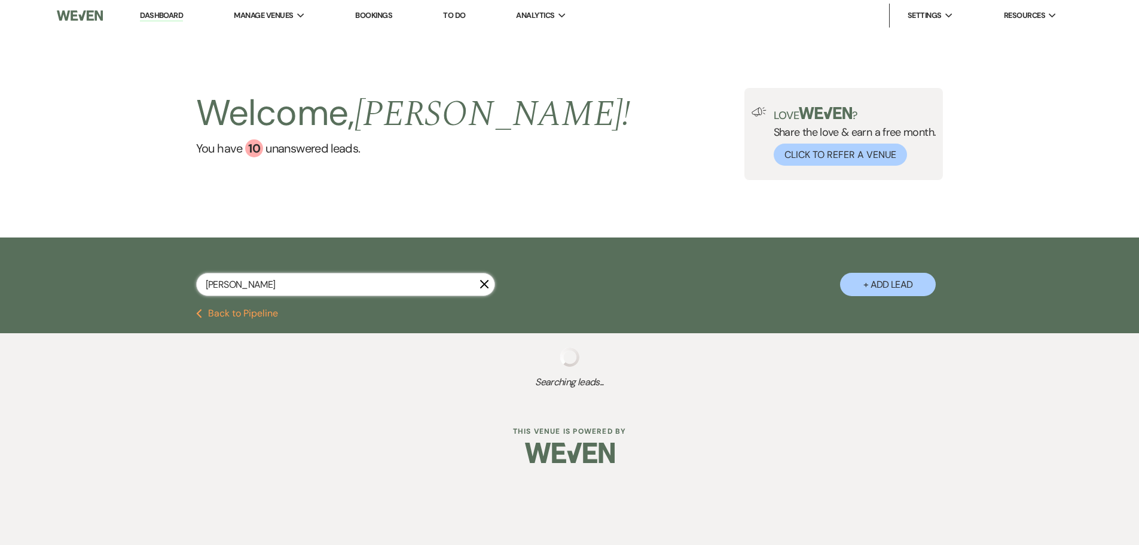
select select "4"
select select "8"
select select "5"
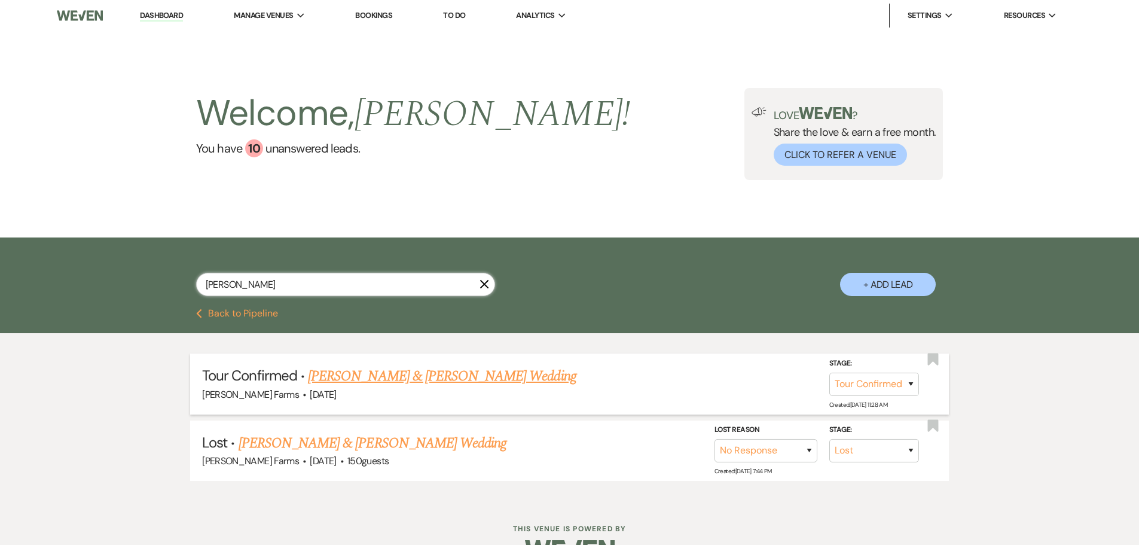
type input "[PERSON_NAME]"
click at [387, 383] on link "[PERSON_NAME] & [PERSON_NAME] Wedding" at bounding box center [442, 376] width 268 height 22
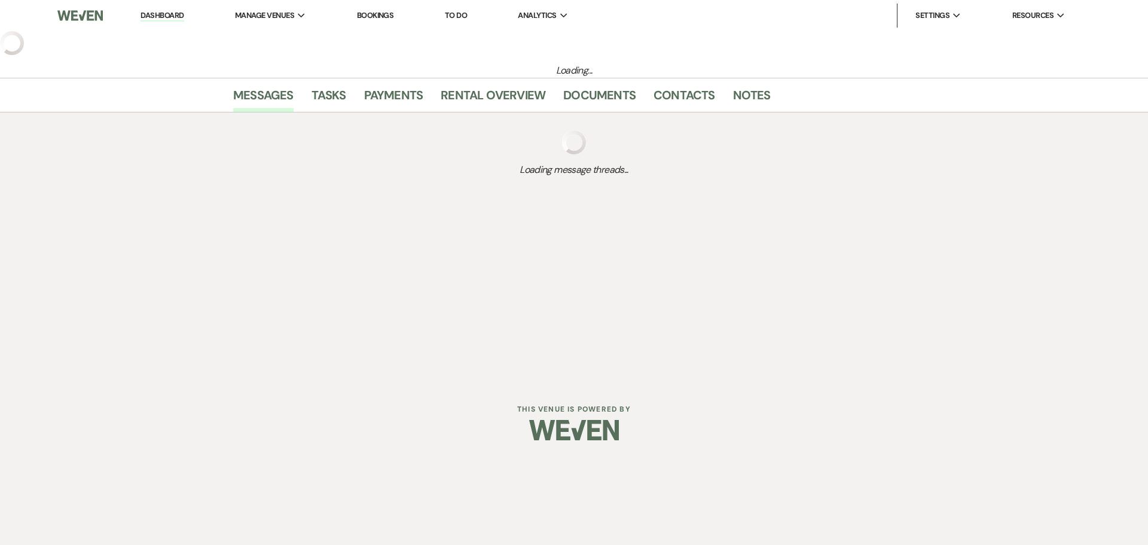
select select "4"
select select "5"
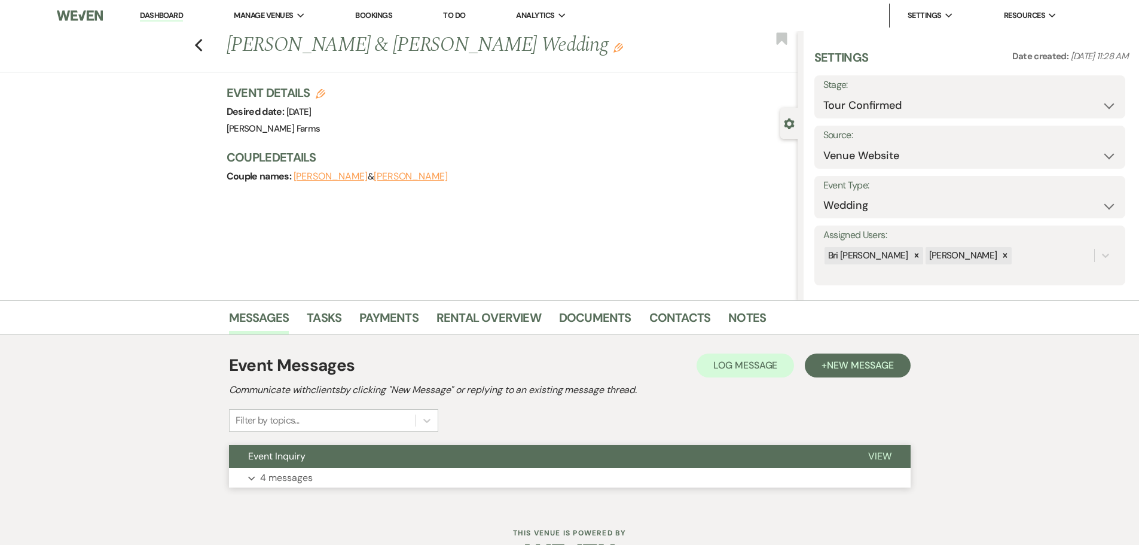
click at [294, 467] on button "Event Inquiry" at bounding box center [539, 456] width 620 height 23
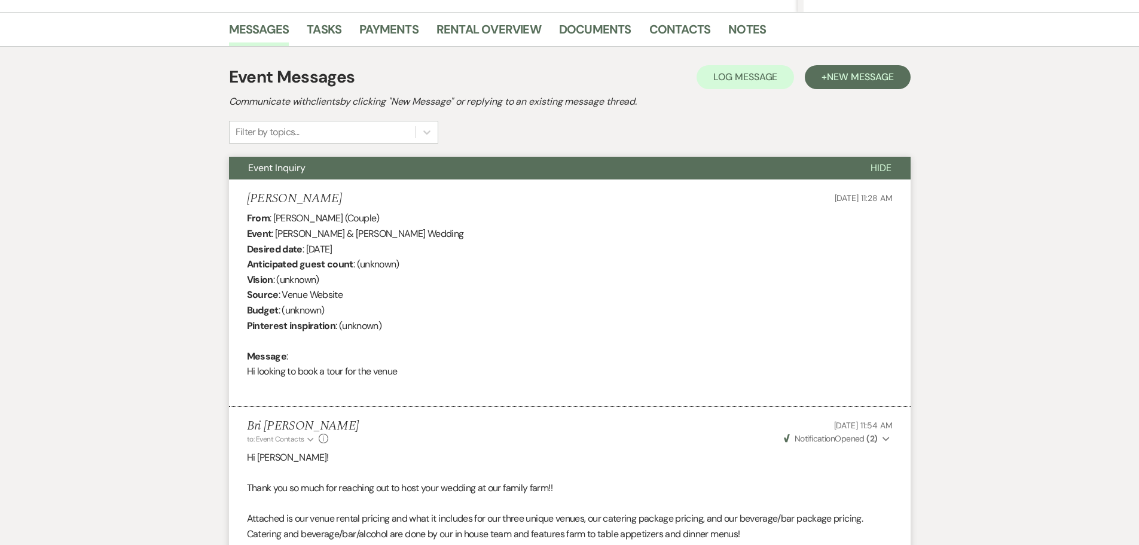
scroll to position [299, 0]
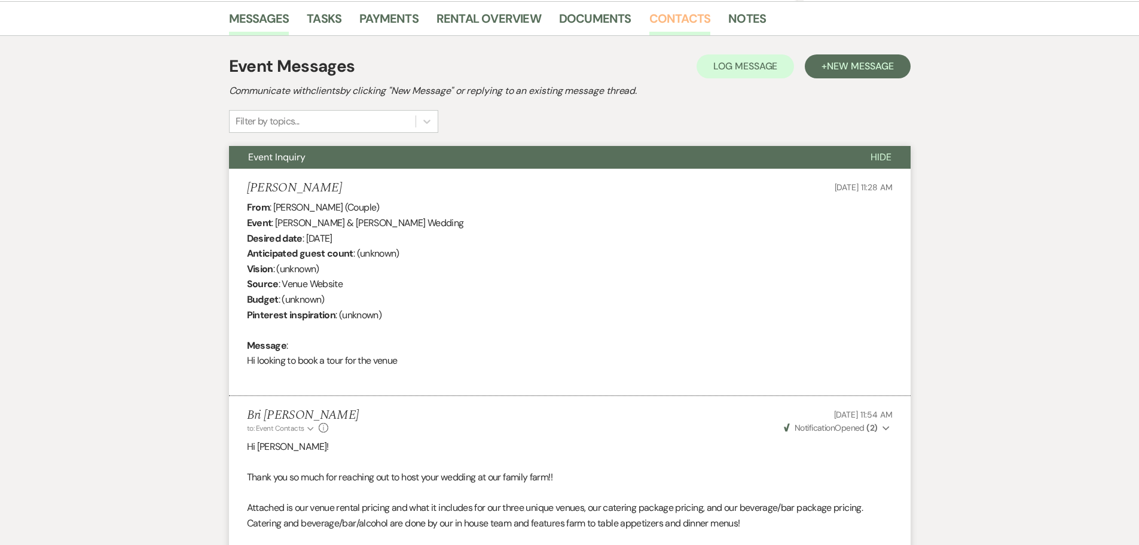
click at [679, 16] on link "Contacts" at bounding box center [680, 22] width 62 height 26
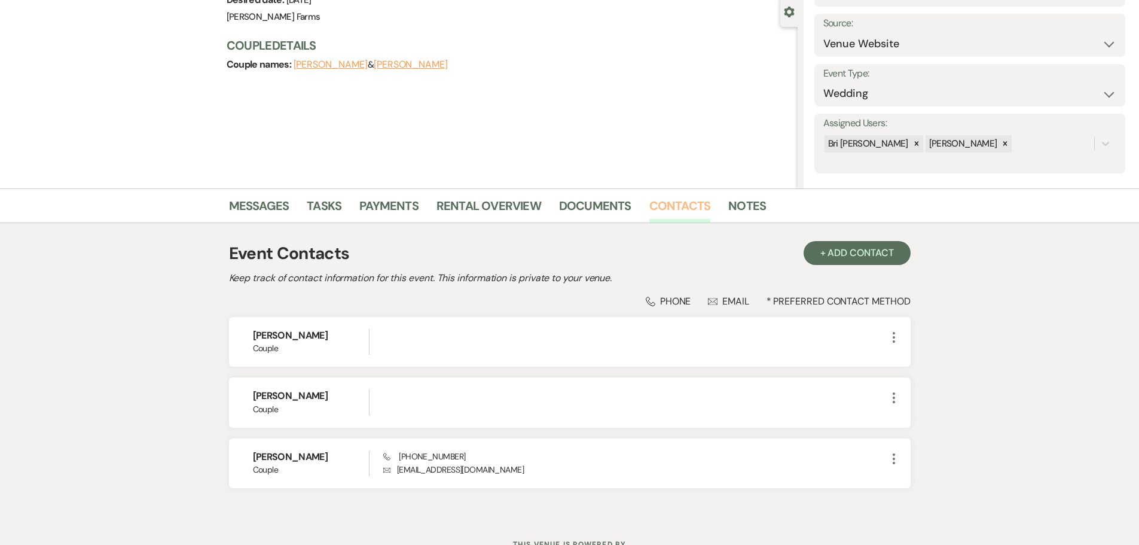
scroll to position [120, 0]
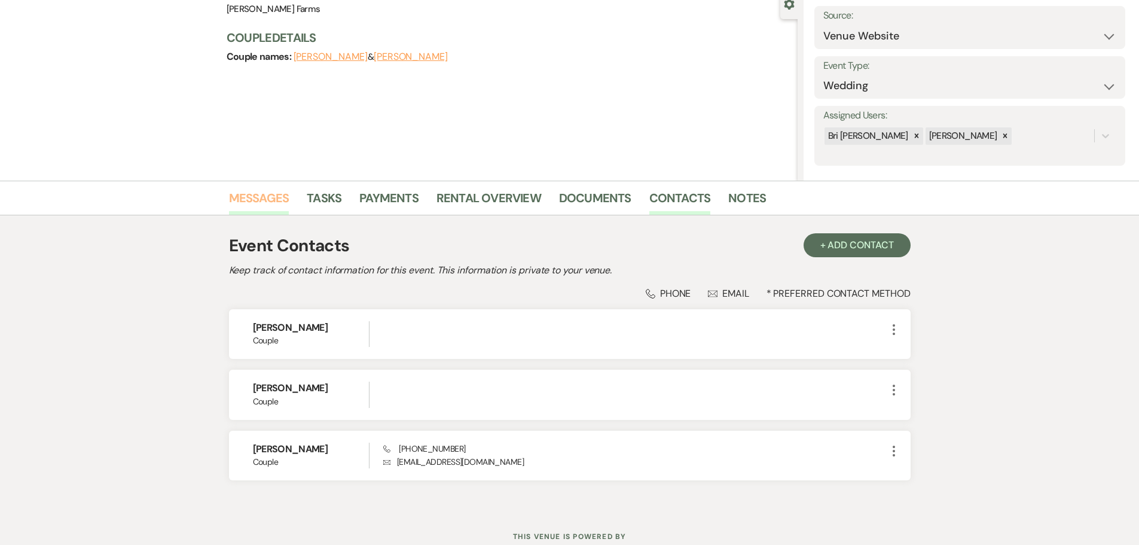
click at [285, 194] on link "Messages" at bounding box center [259, 201] width 60 height 26
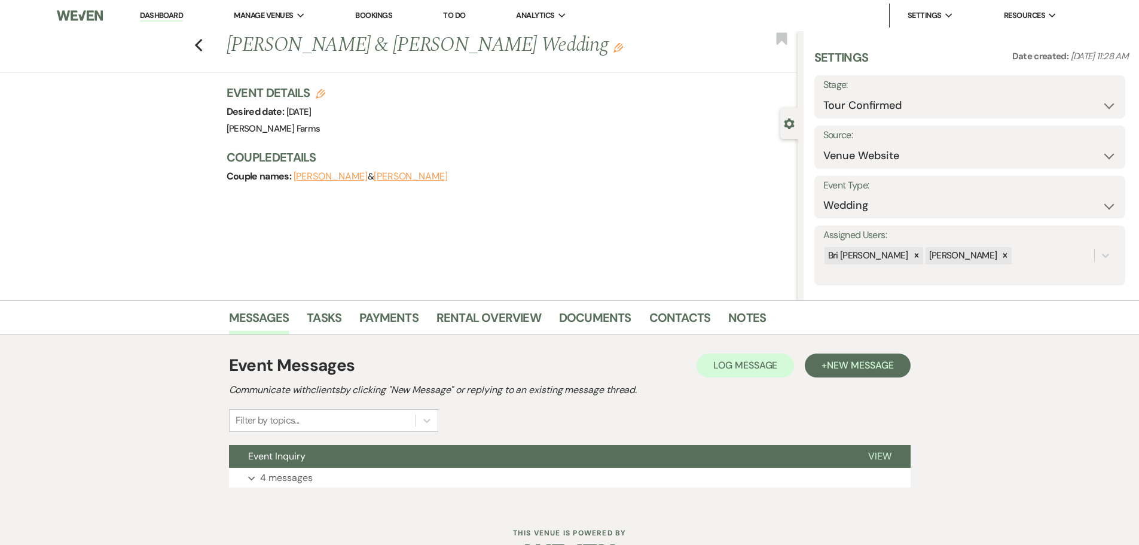
click at [158, 11] on link "Dashboard" at bounding box center [161, 15] width 43 height 11
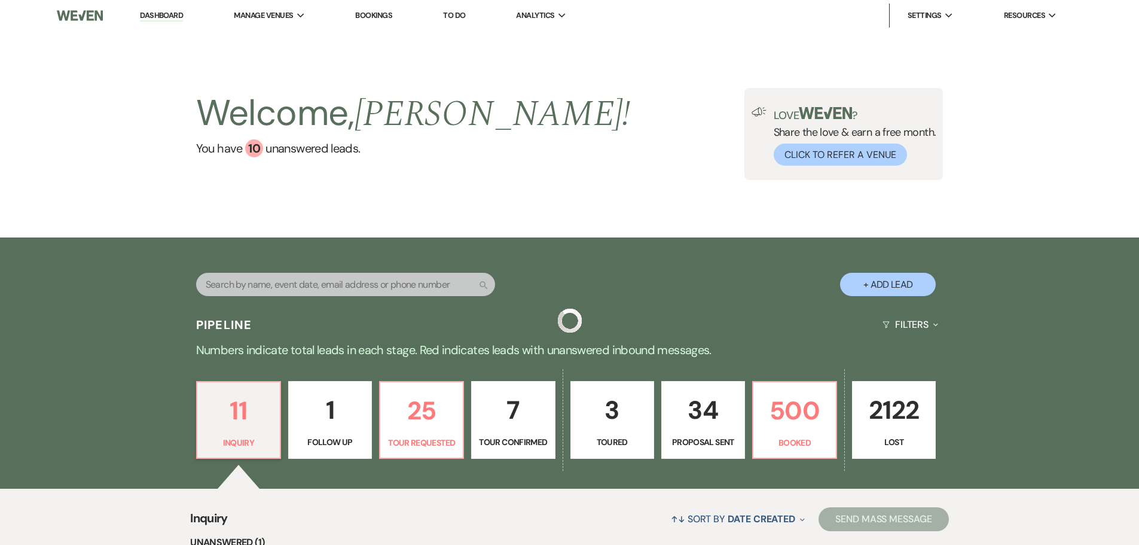
click at [262, 292] on input "text" at bounding box center [345, 284] width 299 height 23
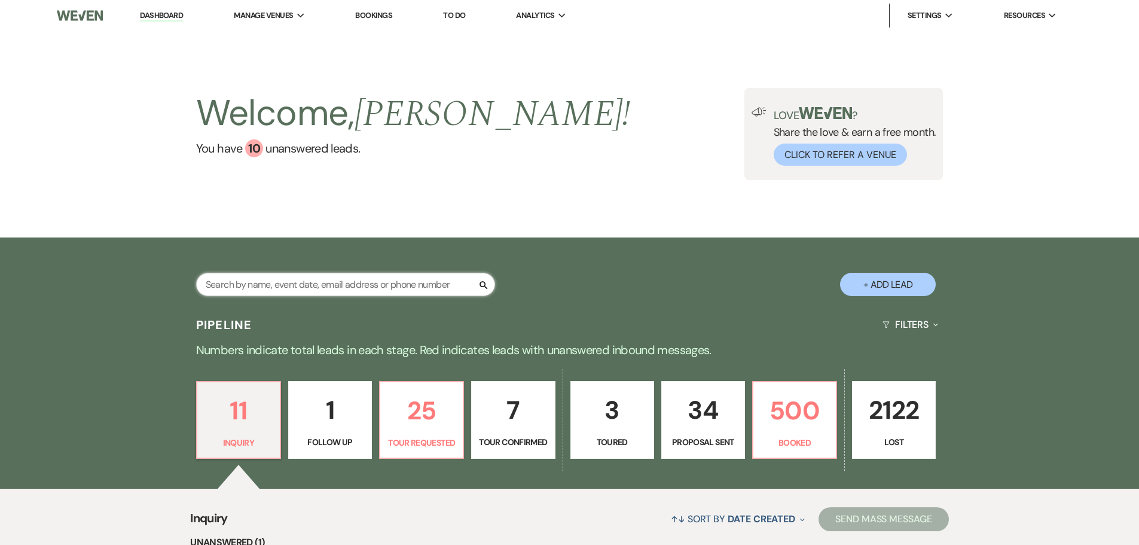
click at [263, 288] on input "text" at bounding box center [345, 284] width 299 height 23
type input "[PERSON_NAME]"
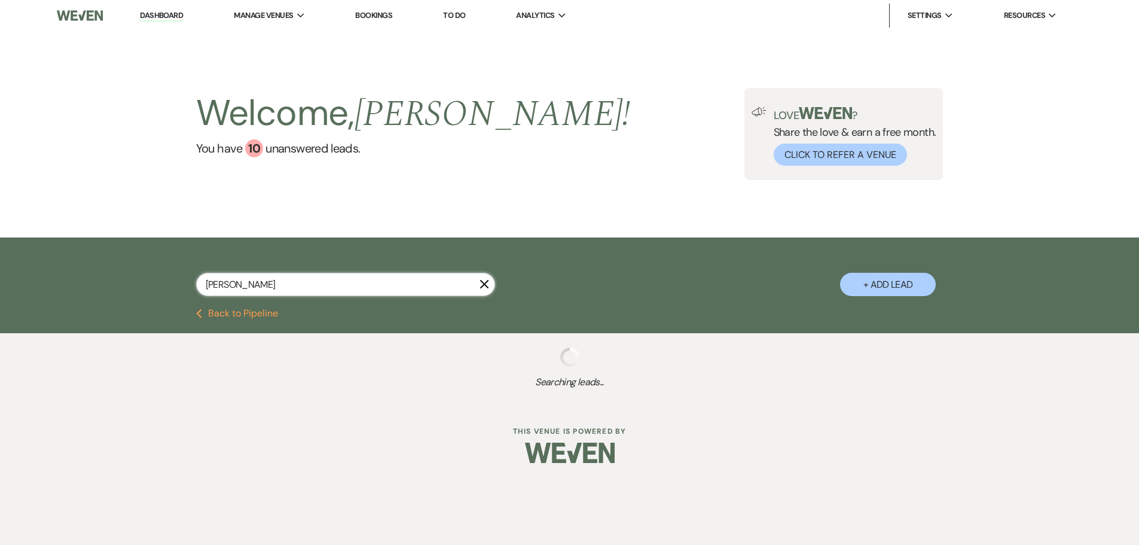
select select "8"
select select "1"
select select "8"
select select "5"
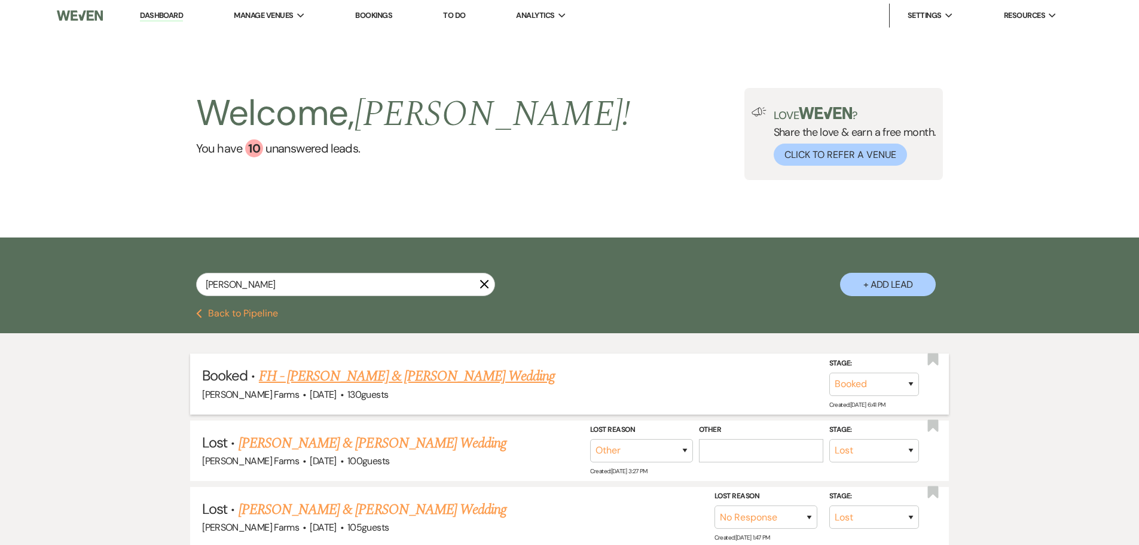
click at [428, 376] on link "FH - [PERSON_NAME] & [PERSON_NAME] Wedding" at bounding box center [407, 376] width 297 height 22
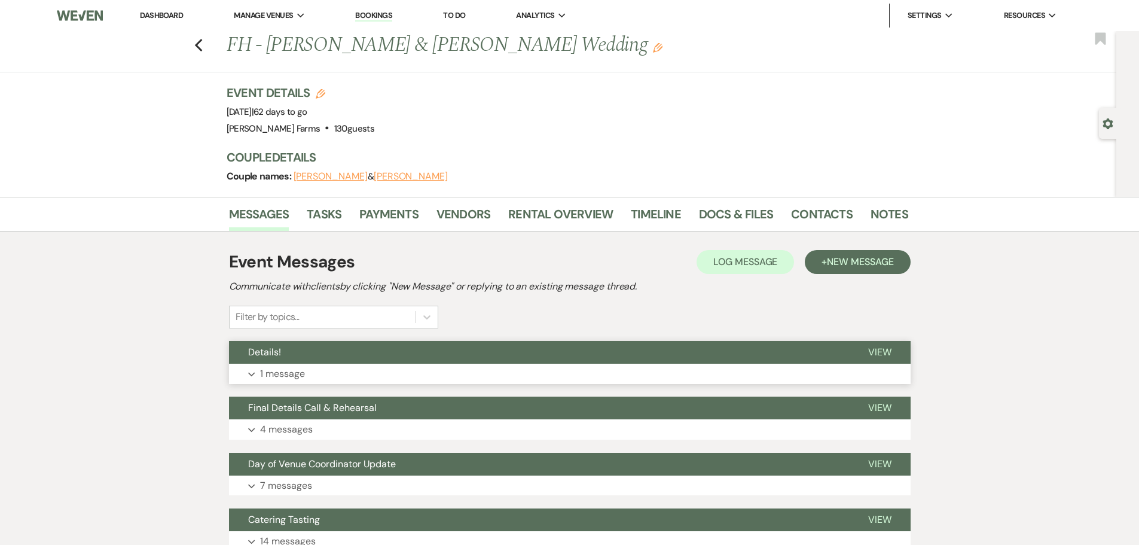
click at [364, 357] on button "Details!" at bounding box center [539, 352] width 620 height 23
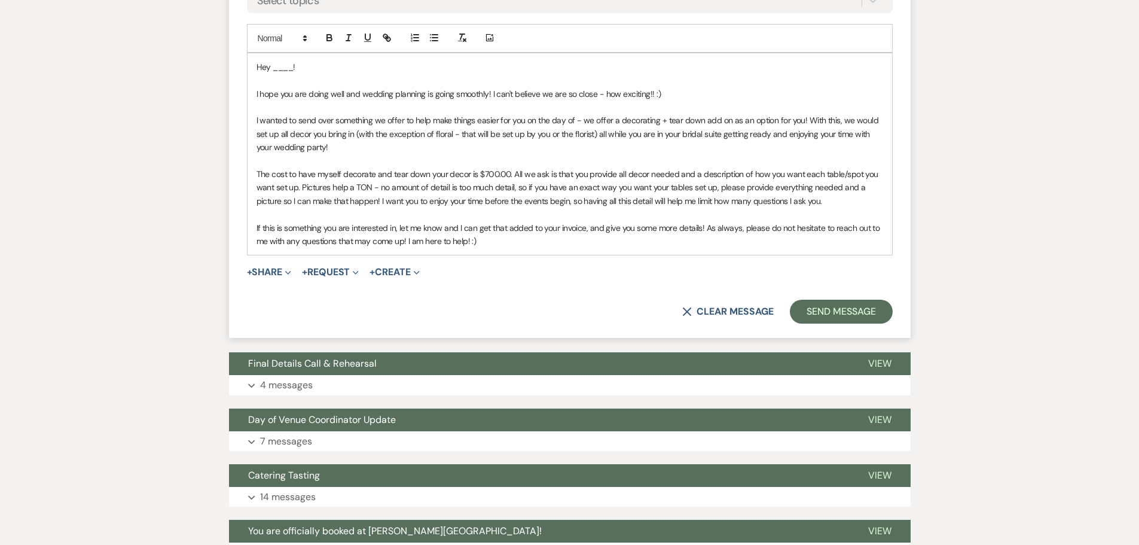
scroll to position [1011, 0]
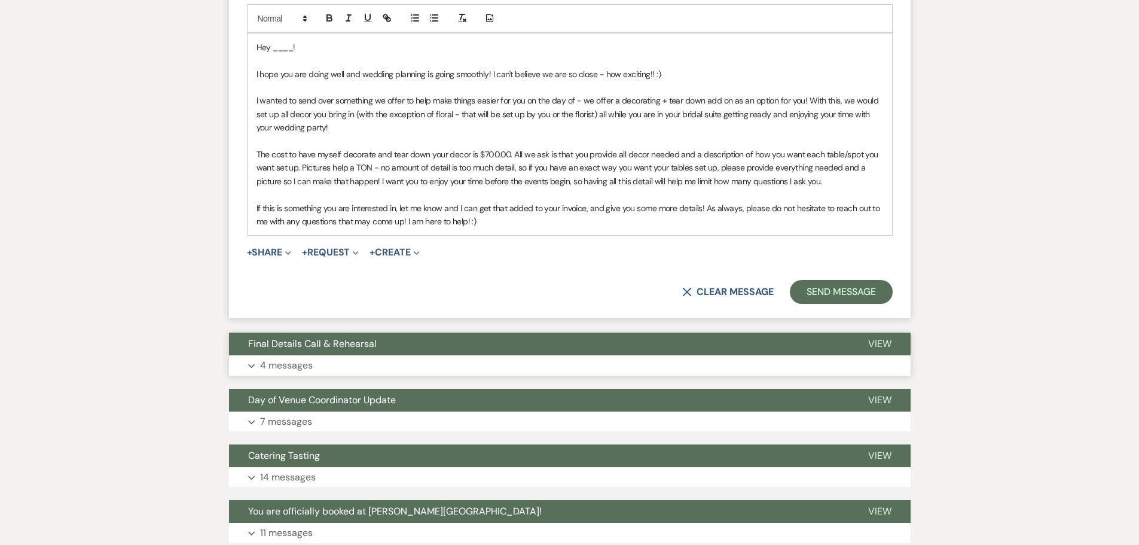
click at [431, 344] on button "Final Details Call & Rehearsal" at bounding box center [539, 343] width 620 height 23
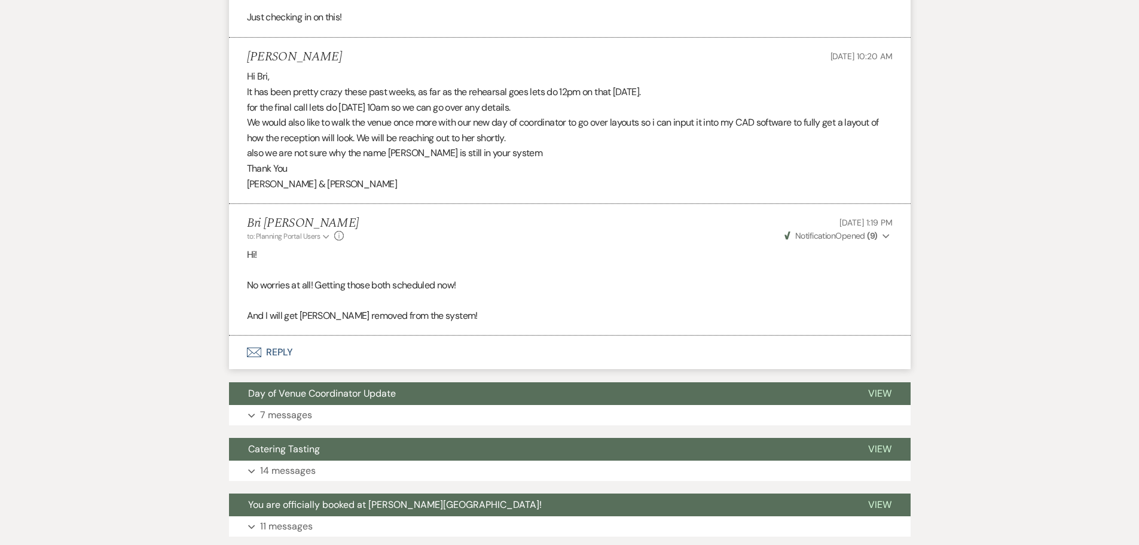
scroll to position [1848, 0]
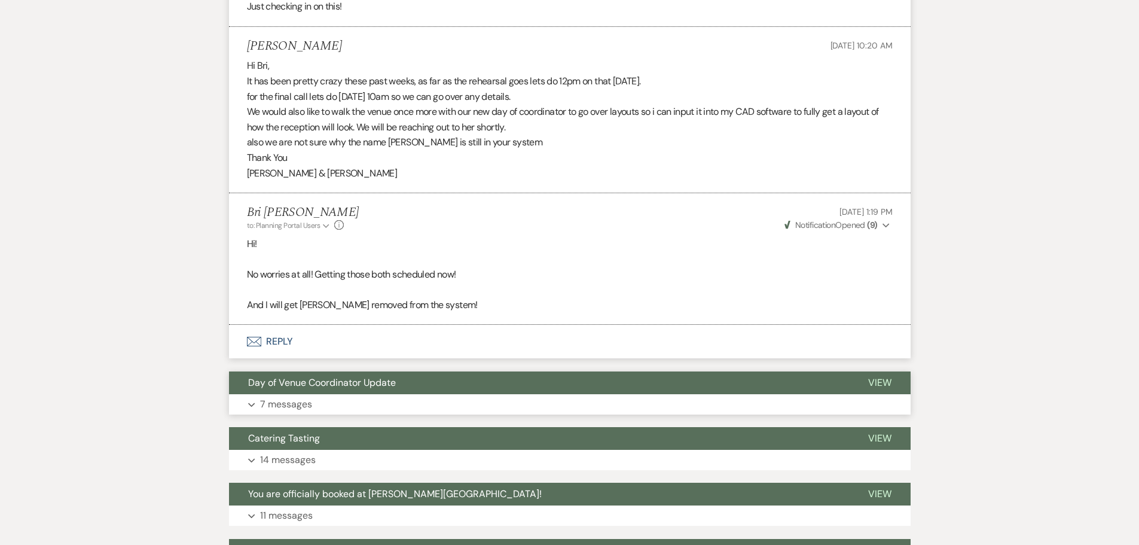
click at [450, 376] on button "Day of Venue Coordinator Update" at bounding box center [539, 382] width 620 height 23
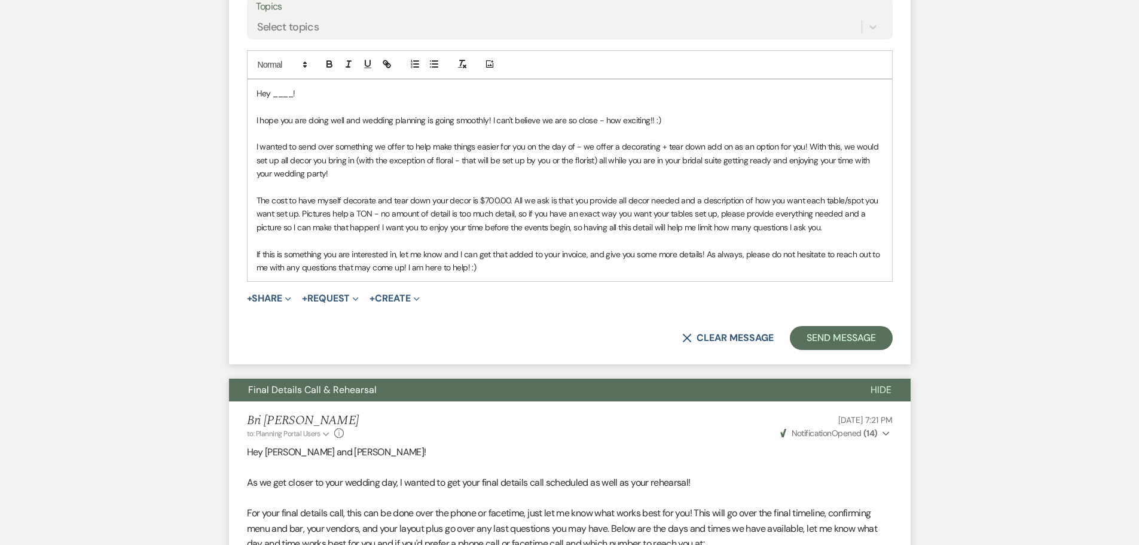
scroll to position [892, 0]
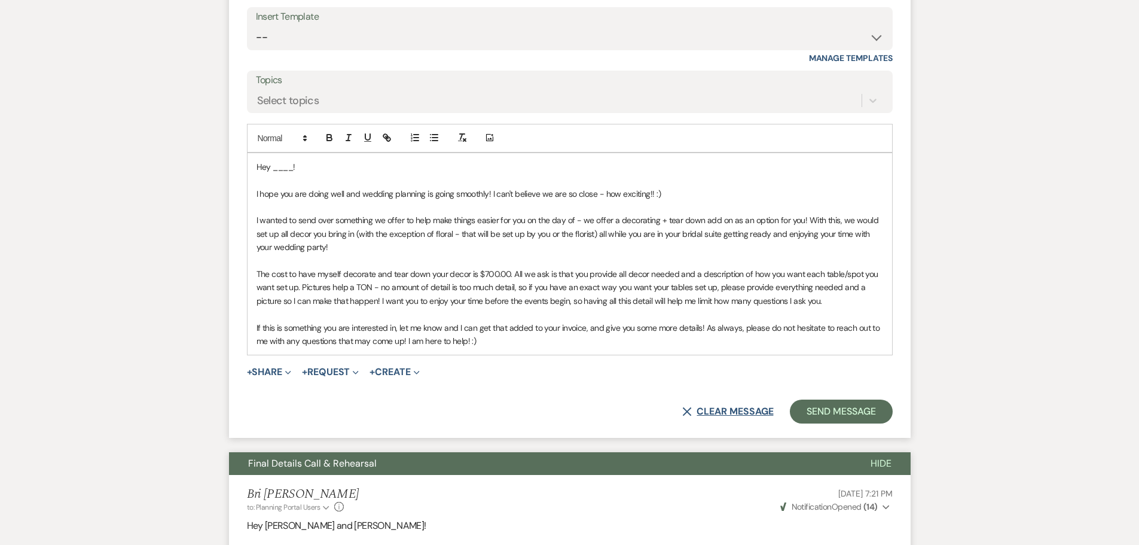
click at [710, 414] on button "X Clear message" at bounding box center [727, 412] width 91 height 10
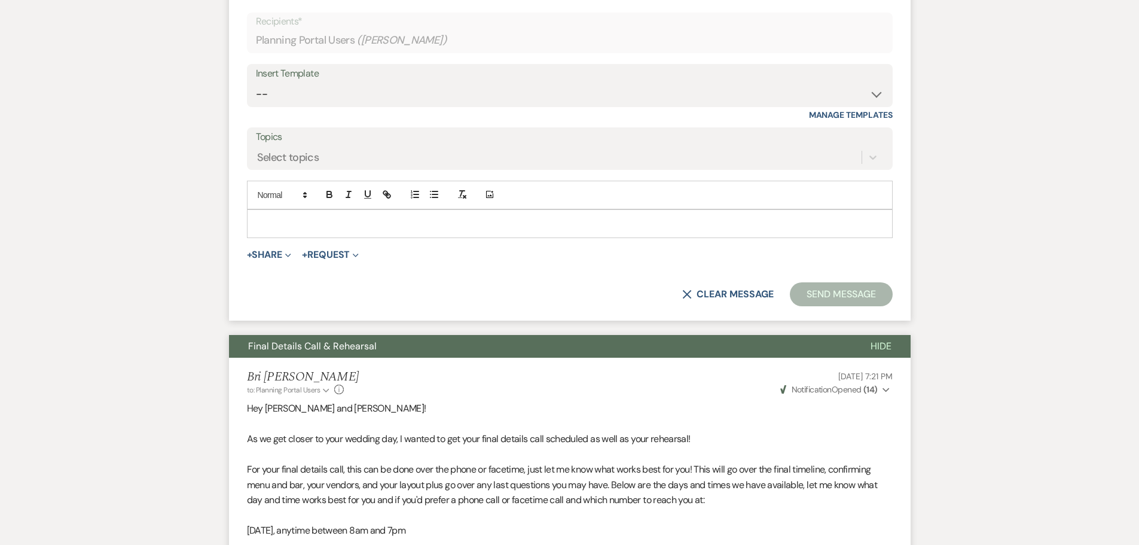
scroll to position [712, 0]
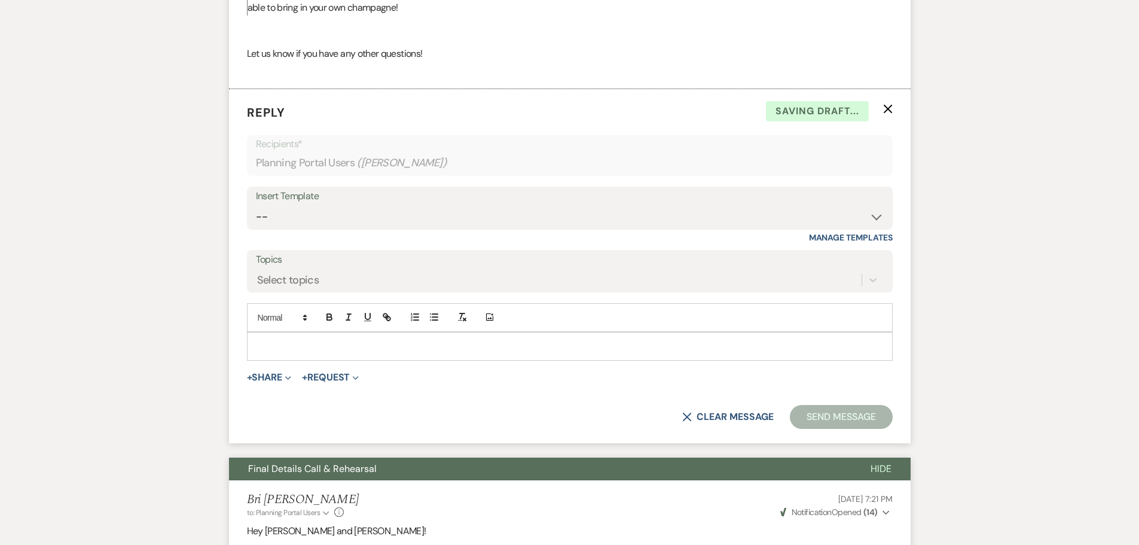
click at [891, 110] on icon "X" at bounding box center [888, 109] width 10 height 10
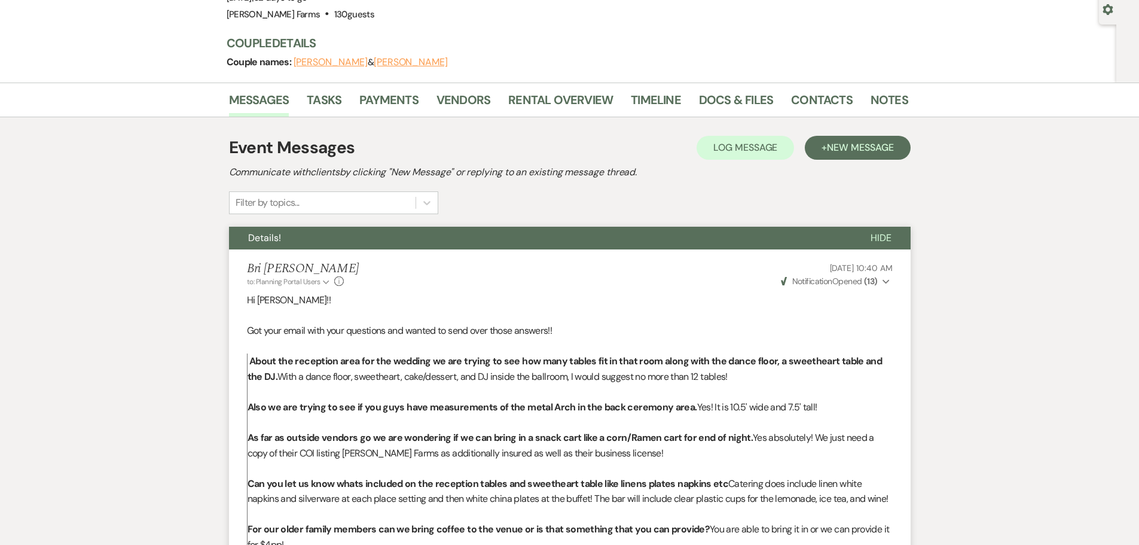
scroll to position [0, 0]
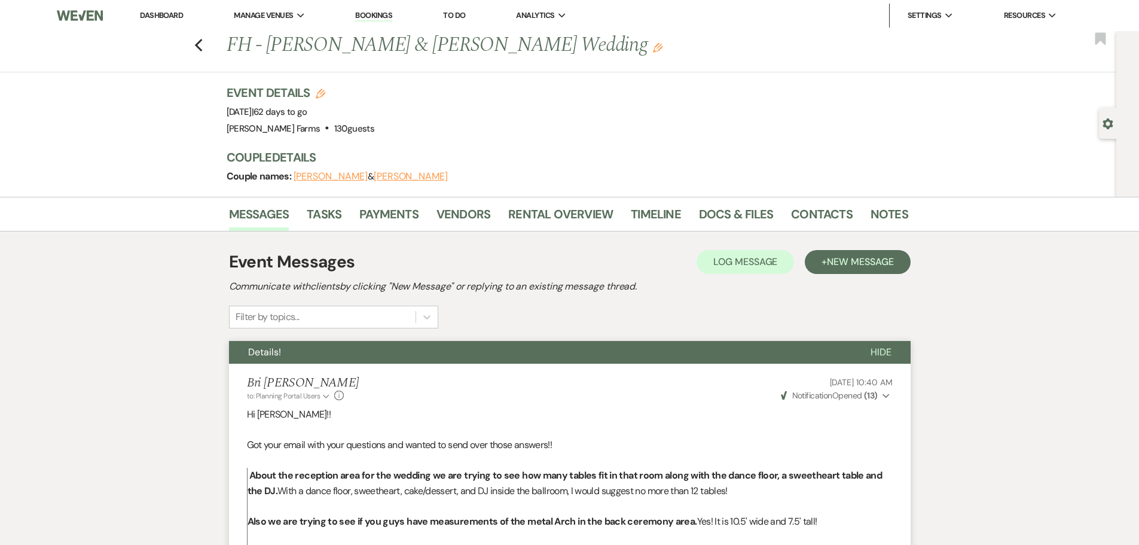
click at [517, 108] on div "Event Details Edit Event Date: [DATE] | 62 days to go Venue: [PERSON_NAME][GEOG…" at bounding box center [562, 110] width 670 height 53
click at [959, 83] on link "Log Out" at bounding box center [968, 88] width 120 height 24
